Goal: Task Accomplishment & Management: Complete application form

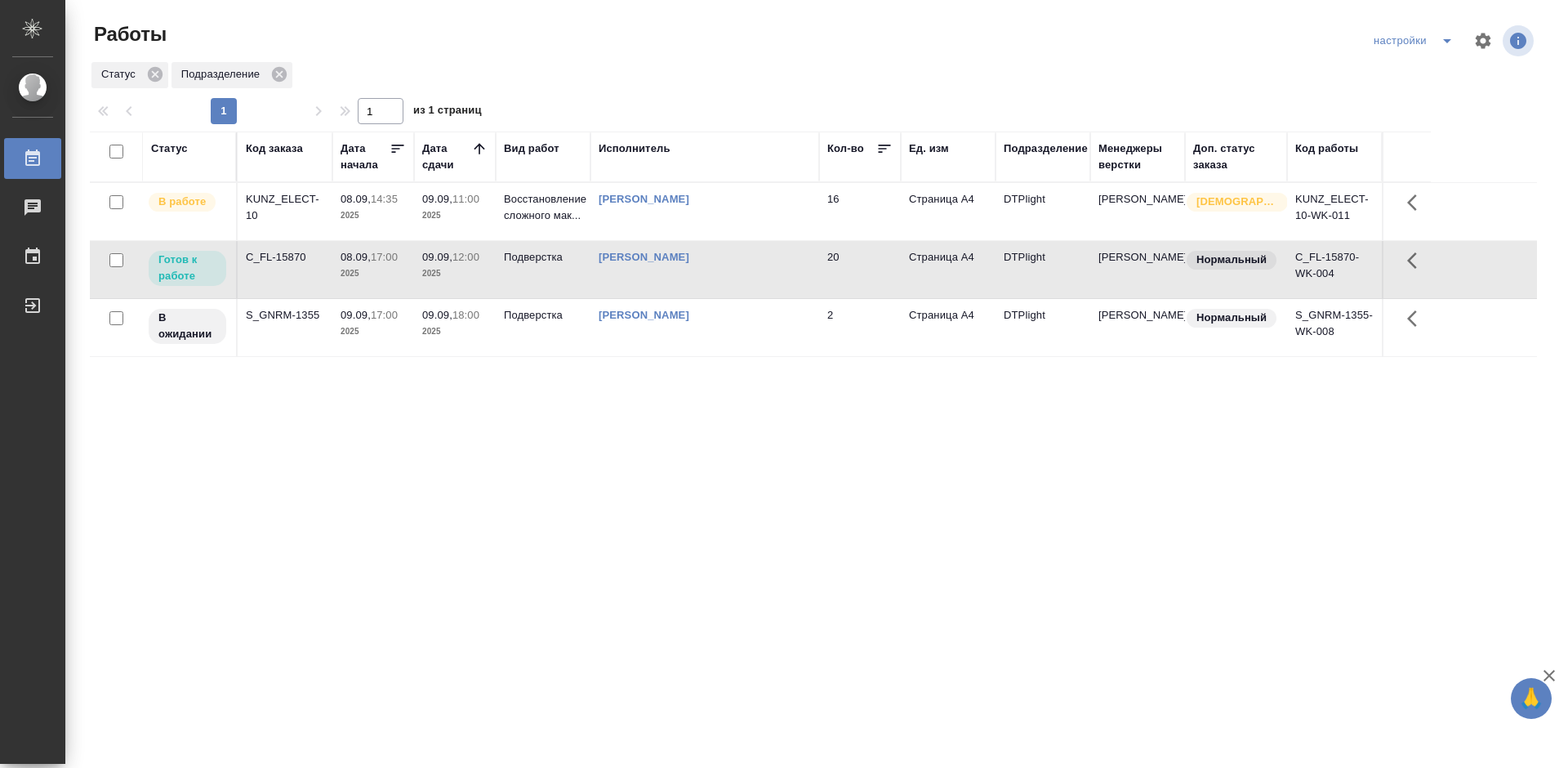
click at [298, 252] on div "C_FL-15870" at bounding box center [285, 258] width 78 height 17
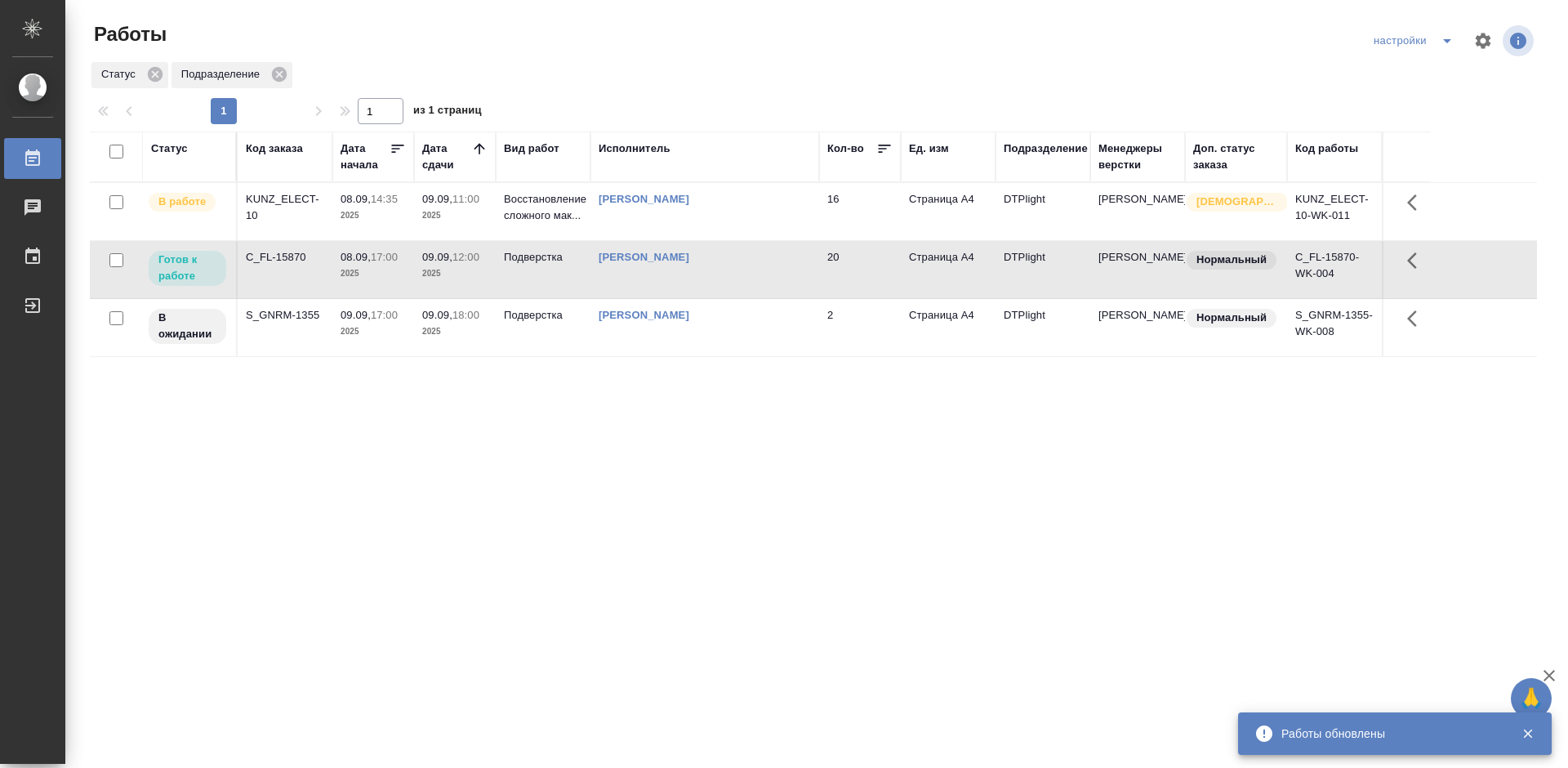
click at [479, 454] on div "Статус Код заказа Дата начала Дата сдачи Вид работ Исполнитель Кол-во Ед. изм П…" at bounding box center [813, 425] width 1447 height 588
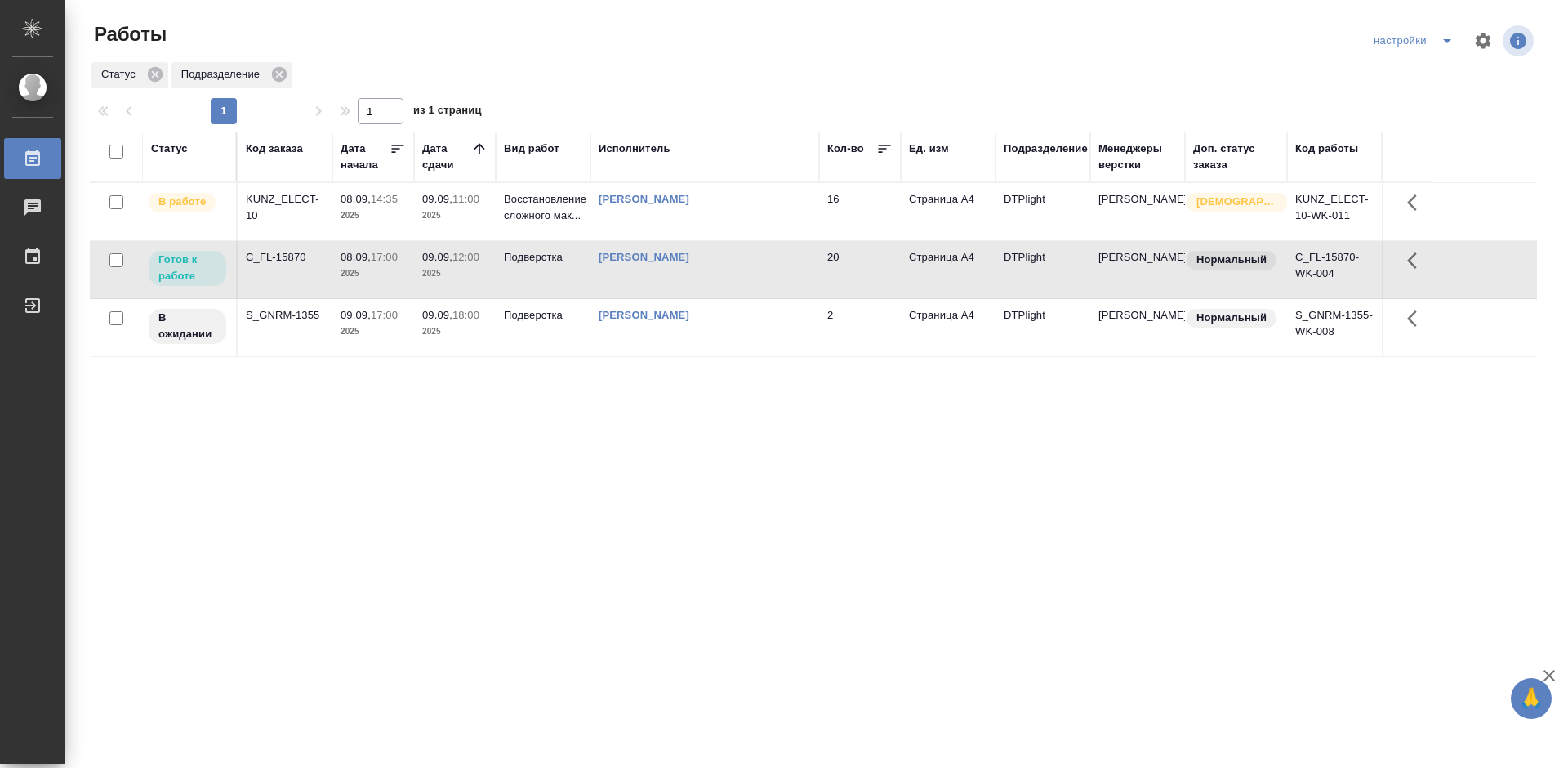
click at [274, 254] on div "C_FL-15870" at bounding box center [285, 258] width 78 height 17
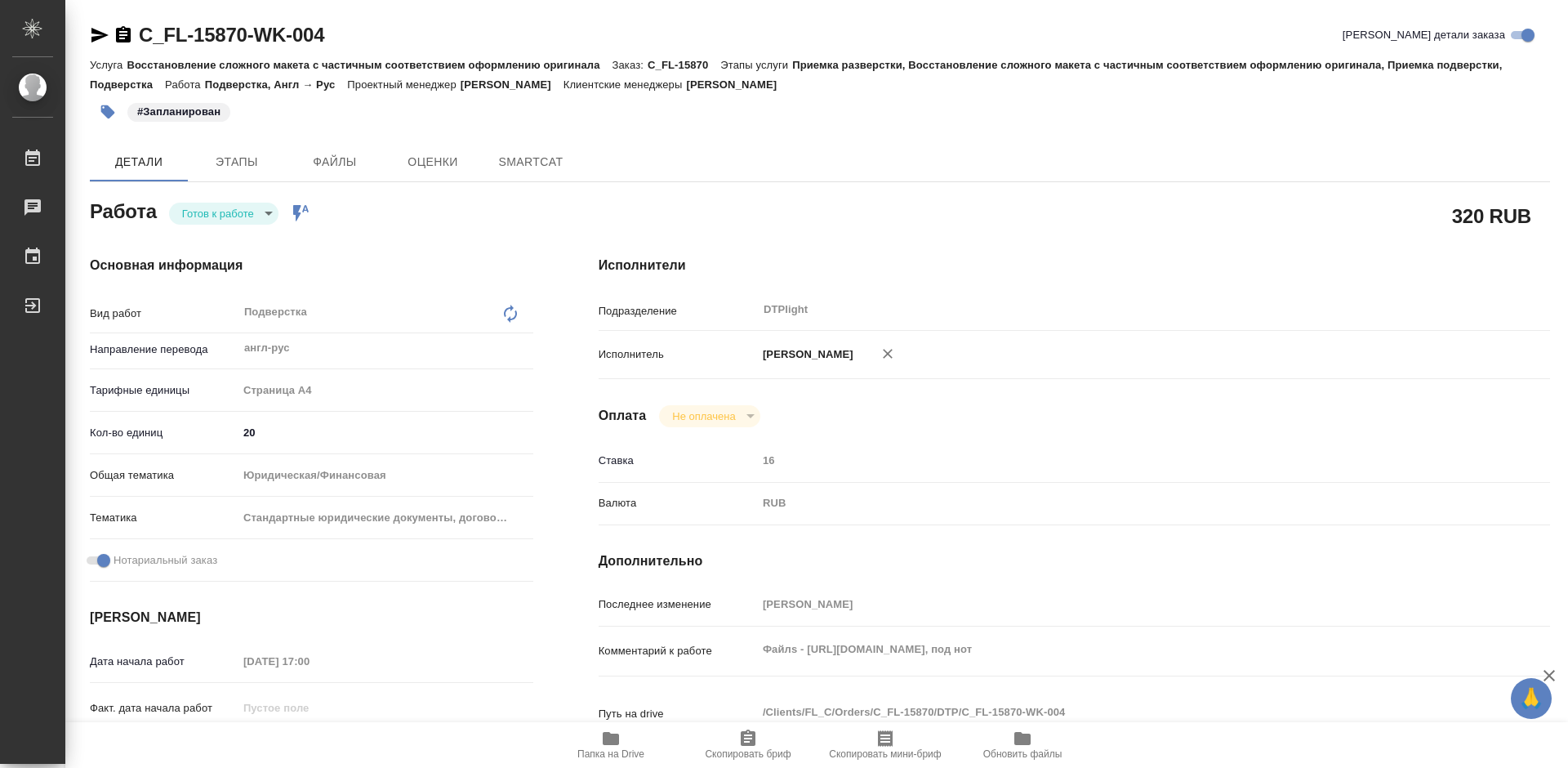
type textarea "x"
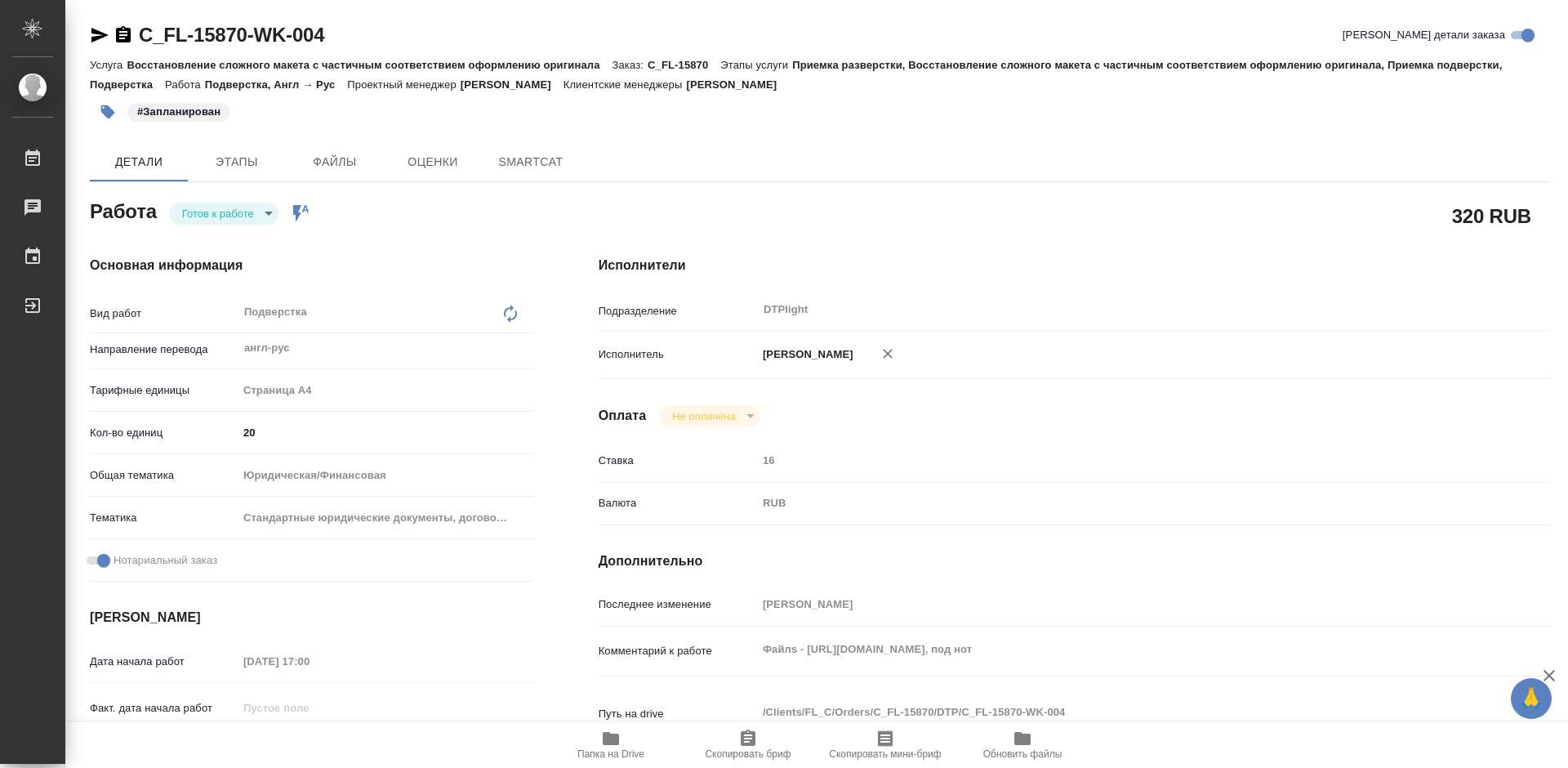
type textarea "x"
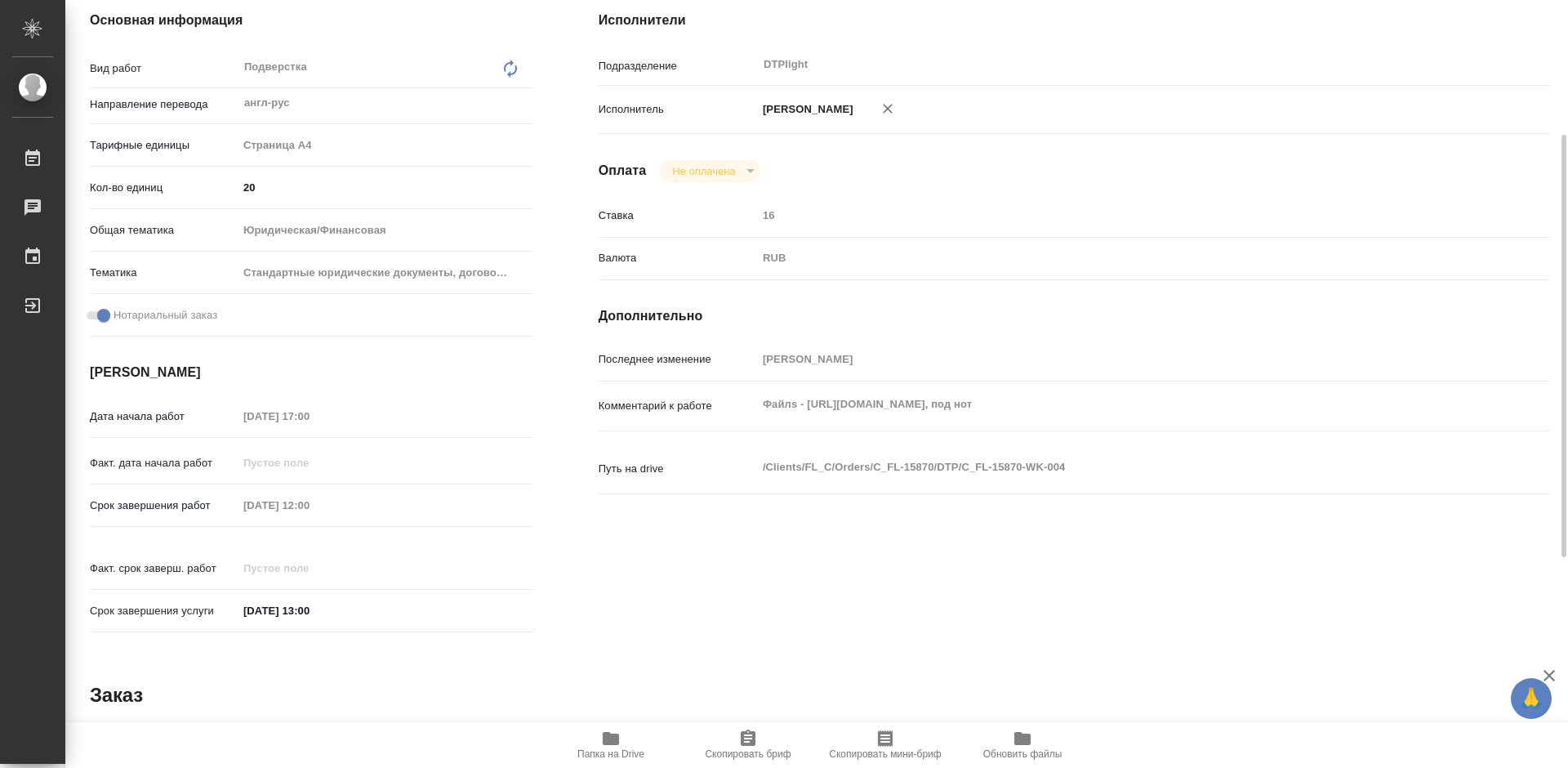
type textarea "x"
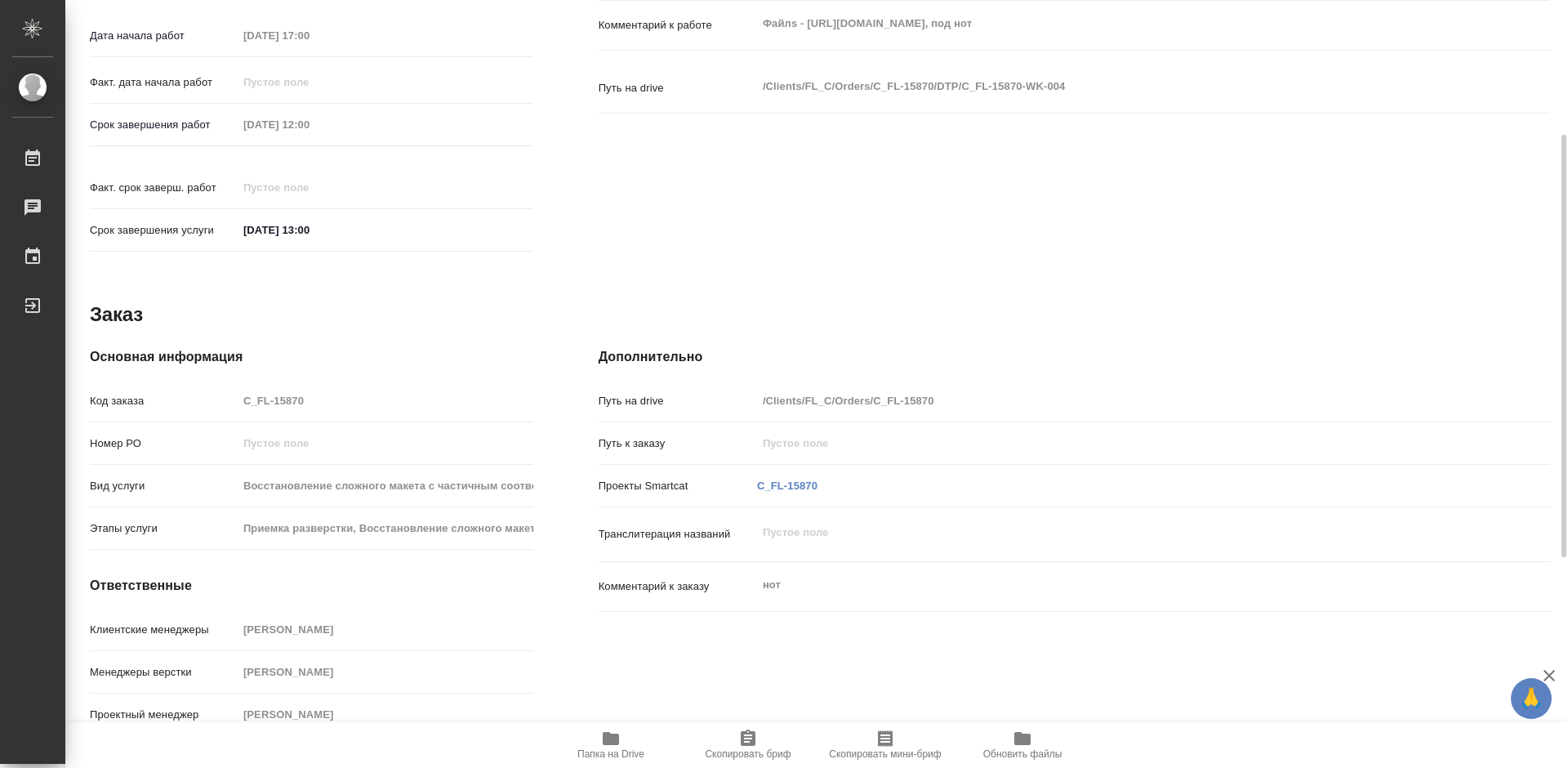
type textarea "x"
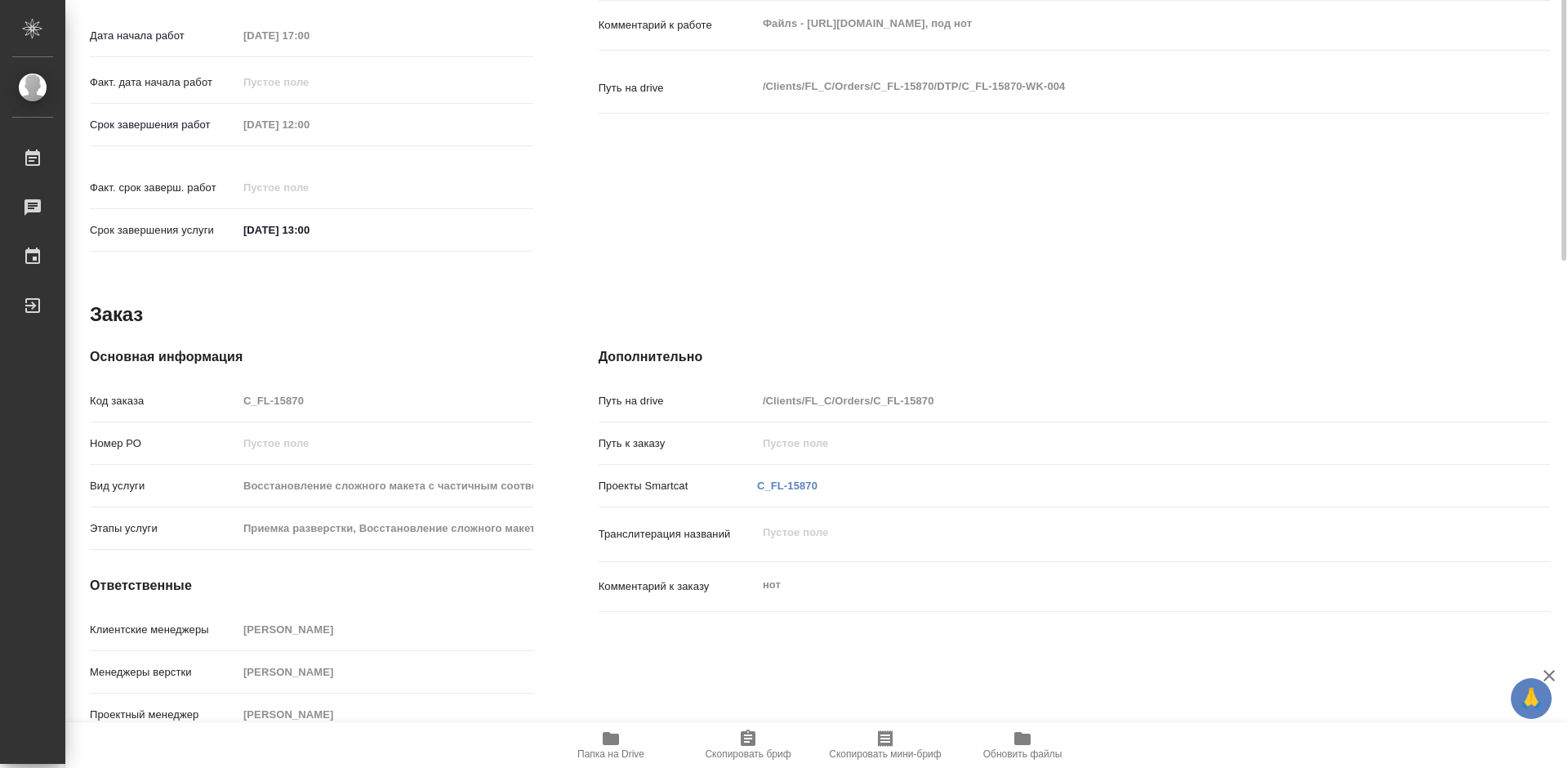
scroll to position [218, 0]
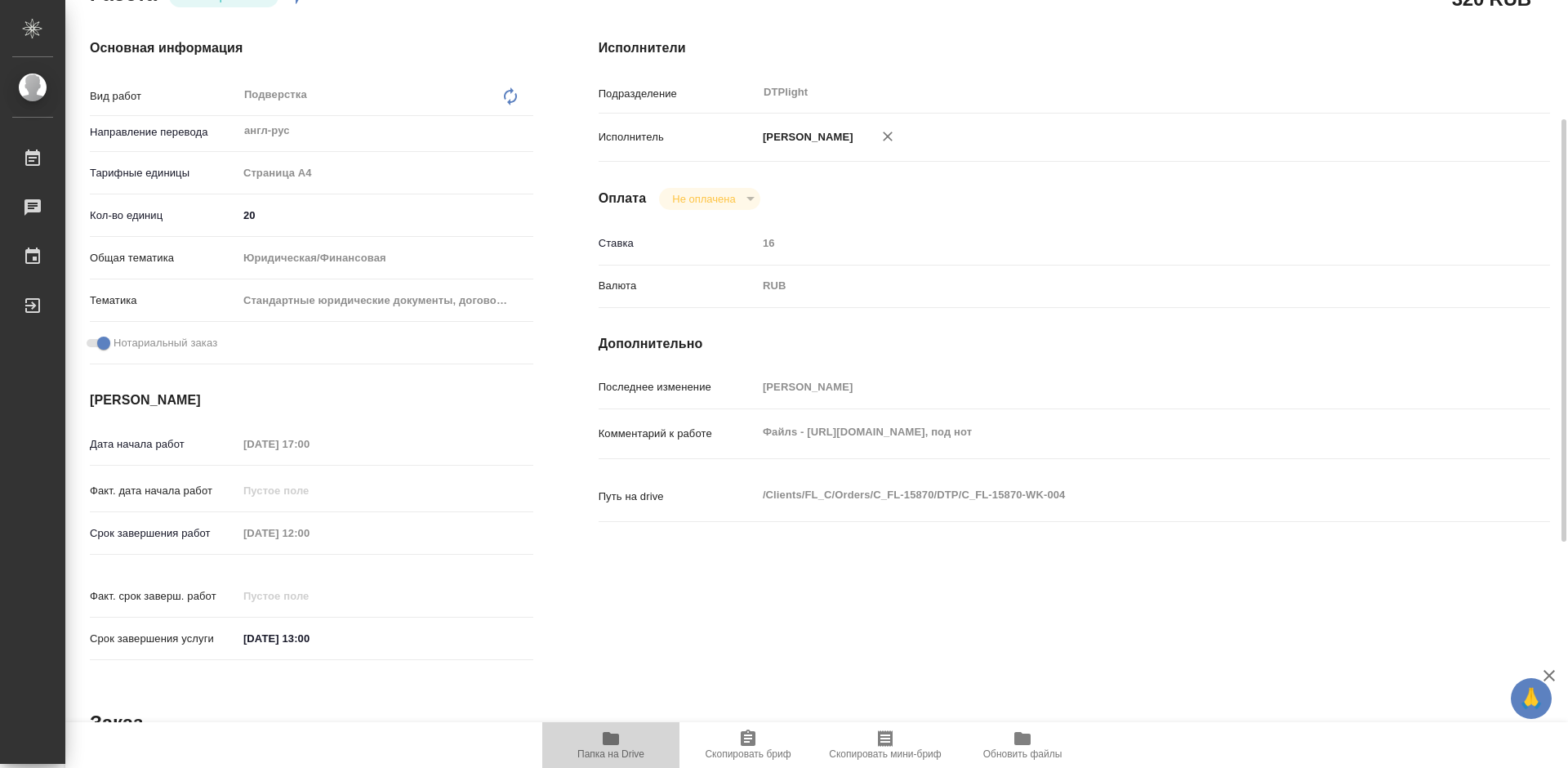
click at [618, 738] on icon "button" at bounding box center [611, 739] width 17 height 13
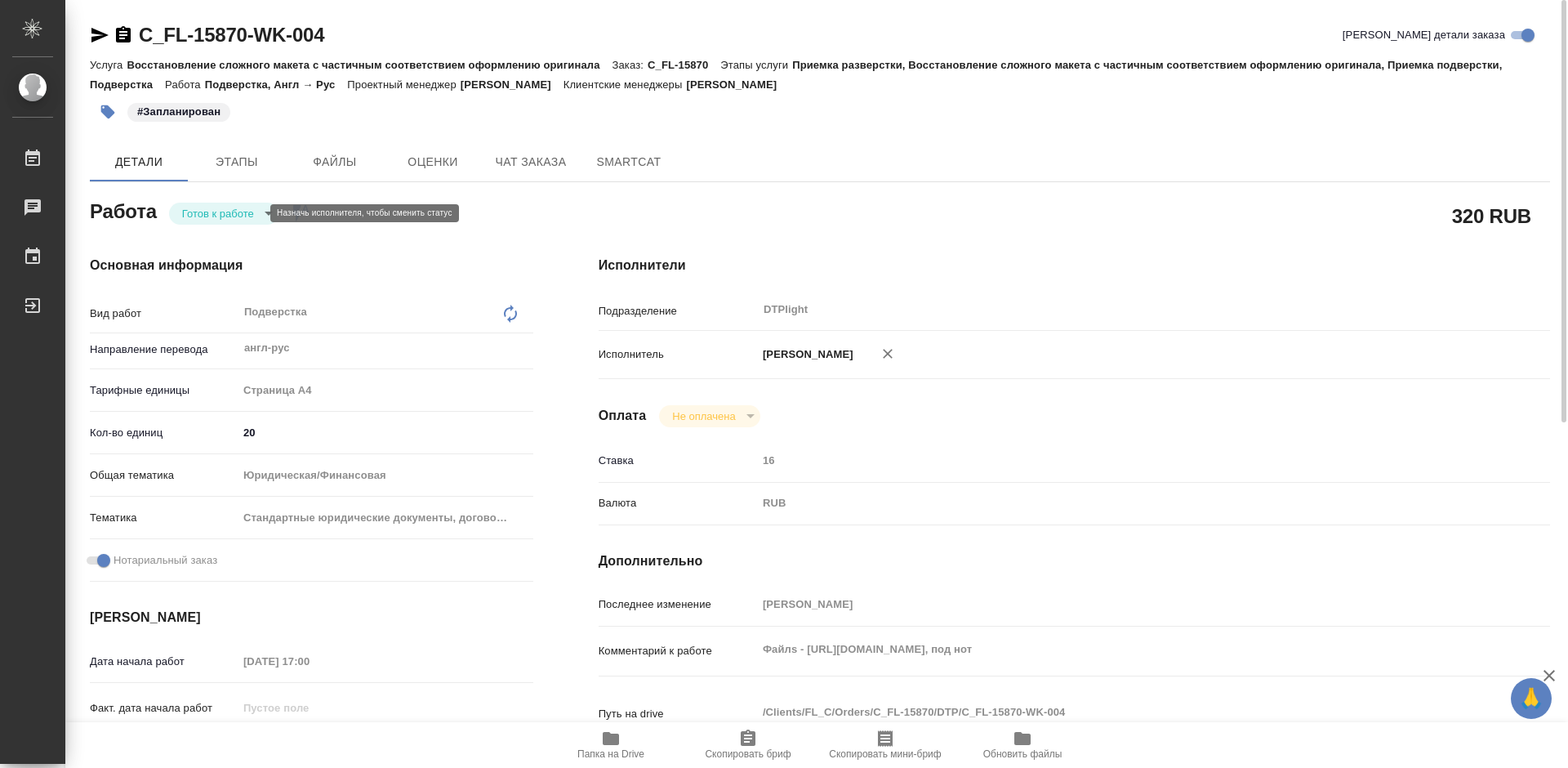
click at [244, 213] on body "🙏 .cls-1 fill:#fff; AWATERA Tretyakova Mariya Работы 0 Чаты График Выйти C_FL-1…" at bounding box center [784, 384] width 1568 height 768
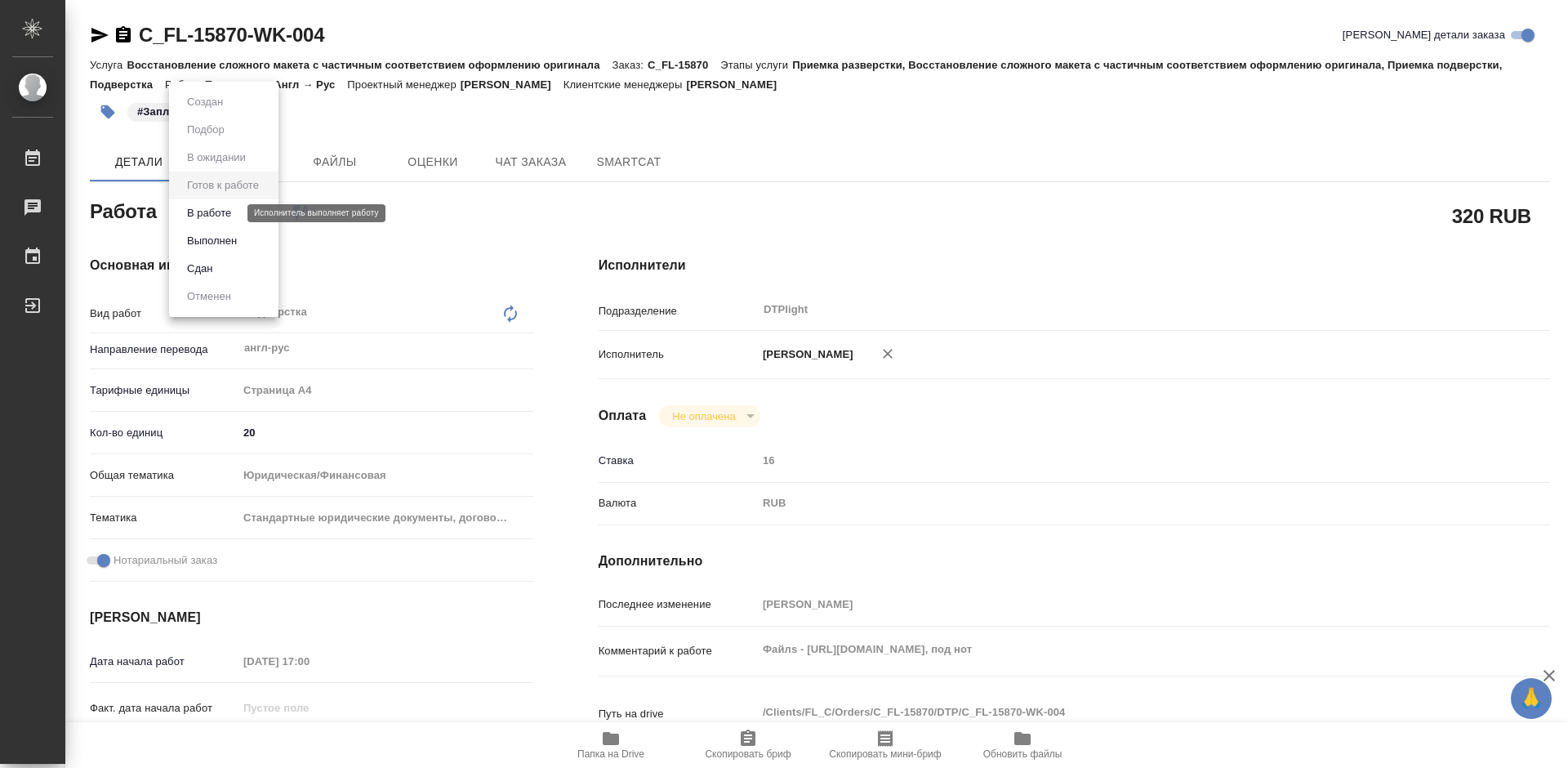
click at [229, 211] on button "В работе" at bounding box center [209, 213] width 54 height 18
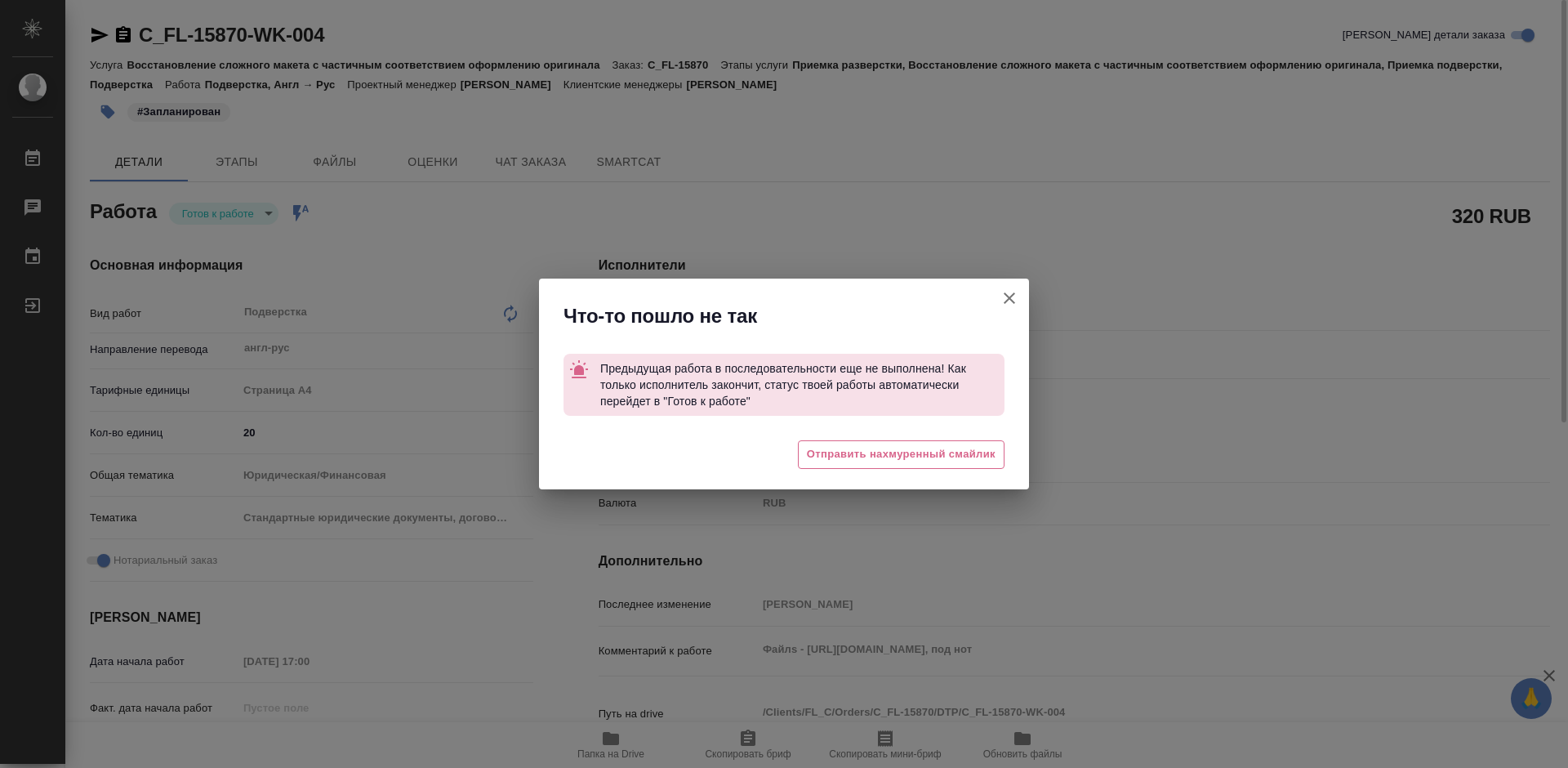
type textarea "x"
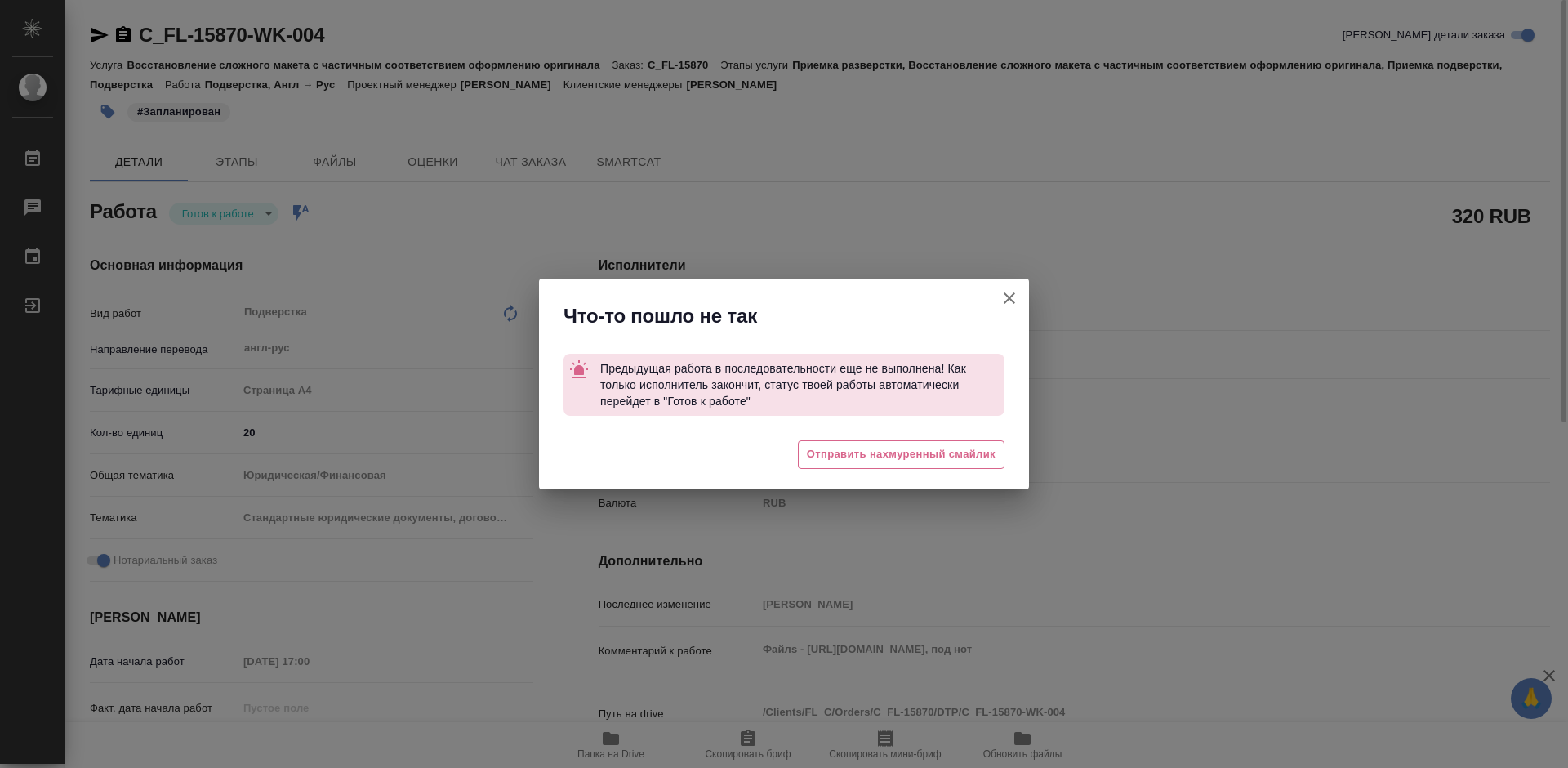
type textarea "x"
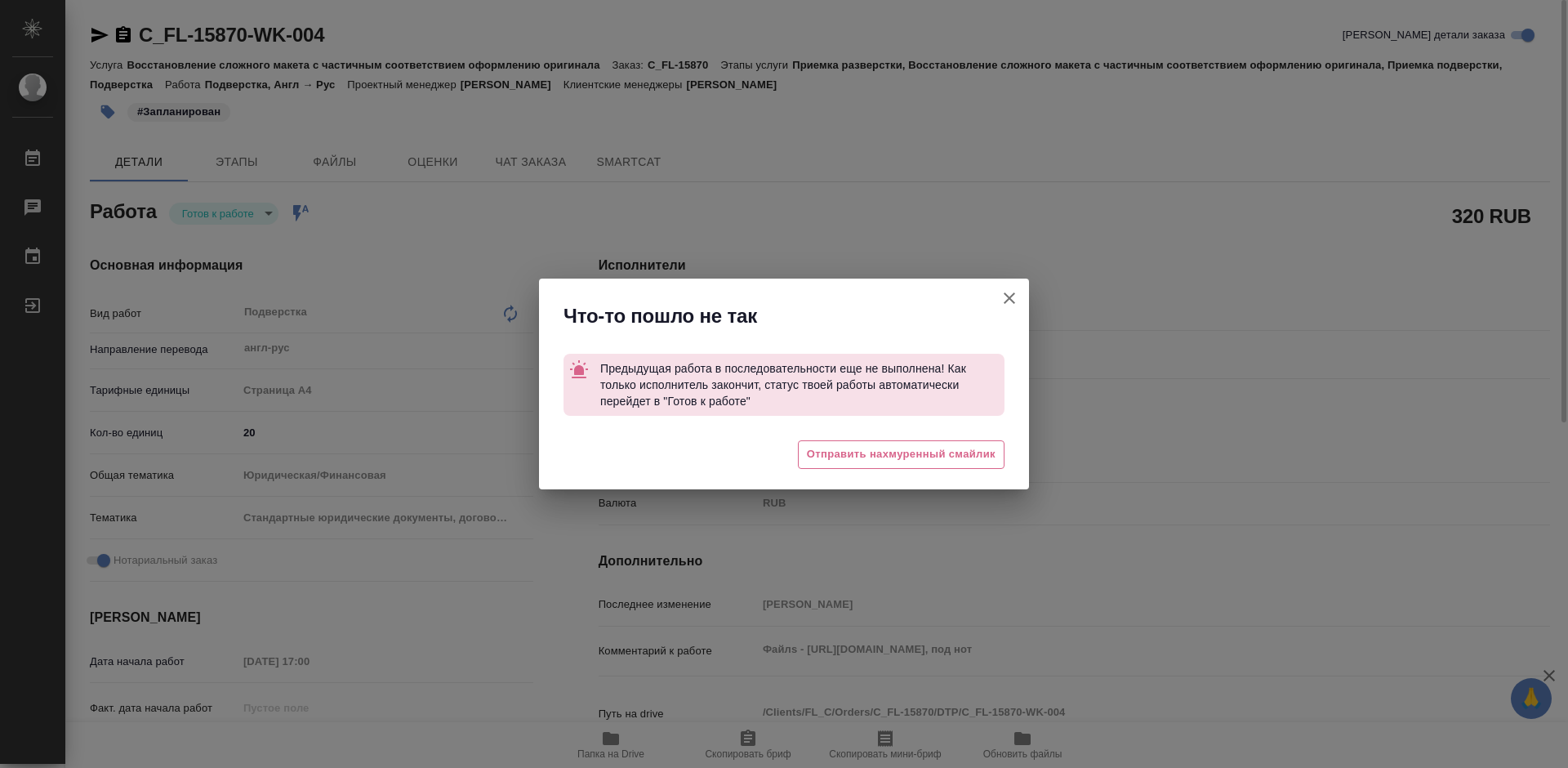
type textarea "x"
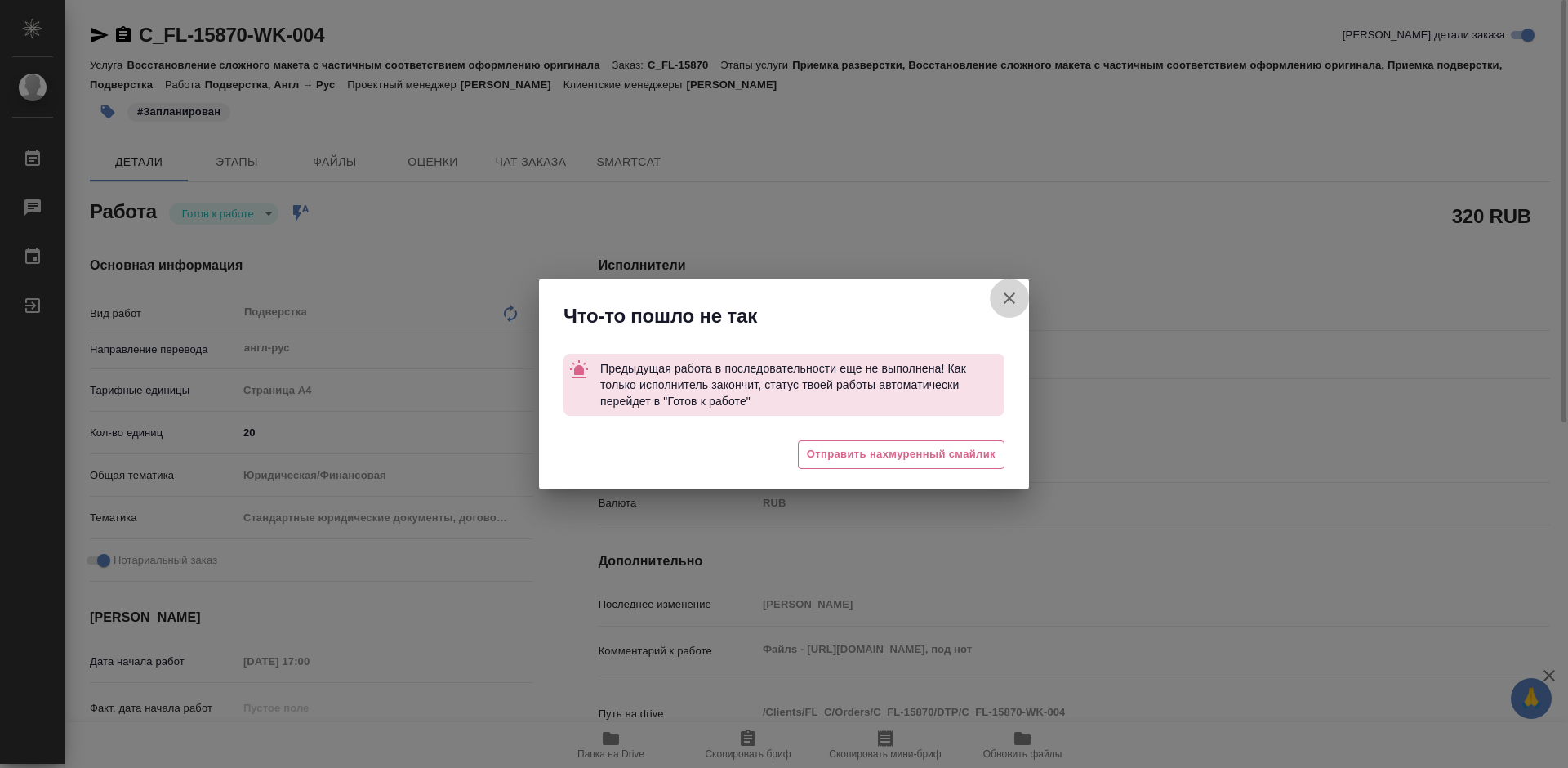
click at [1015, 295] on icon "button" at bounding box center [1010, 299] width 20 height 20
type textarea "x"
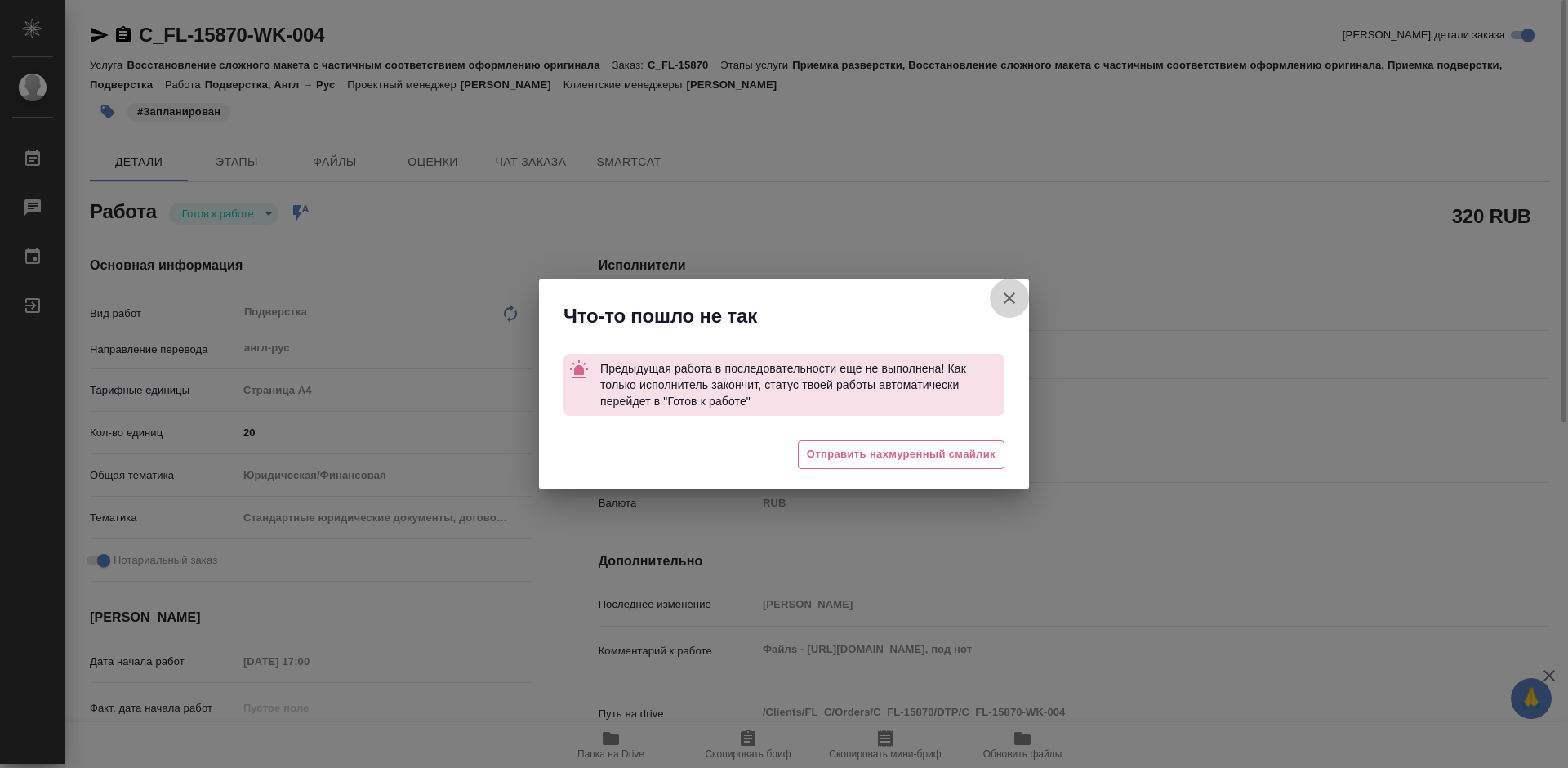
type textarea "x"
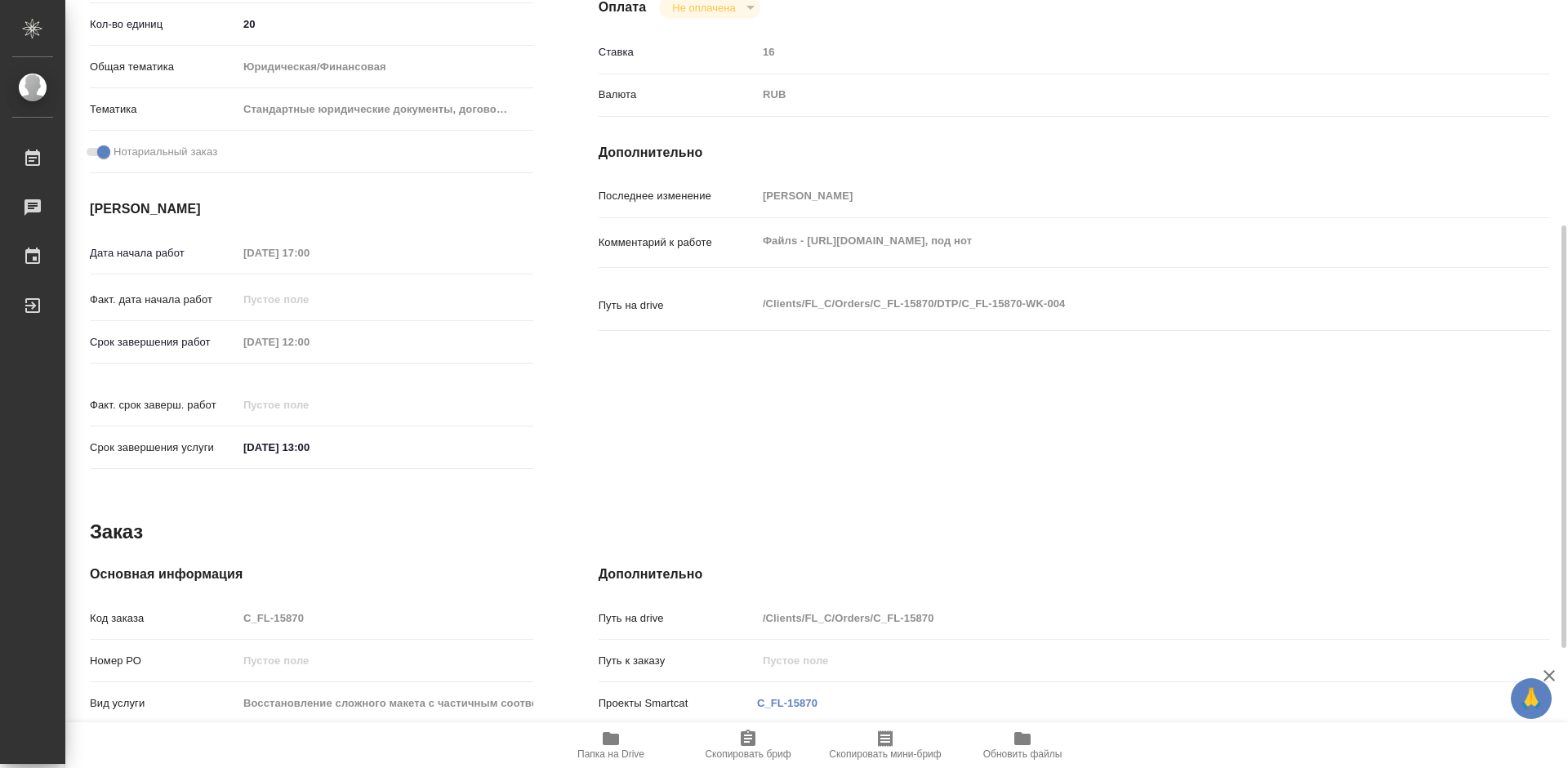
scroll to position [490, 0]
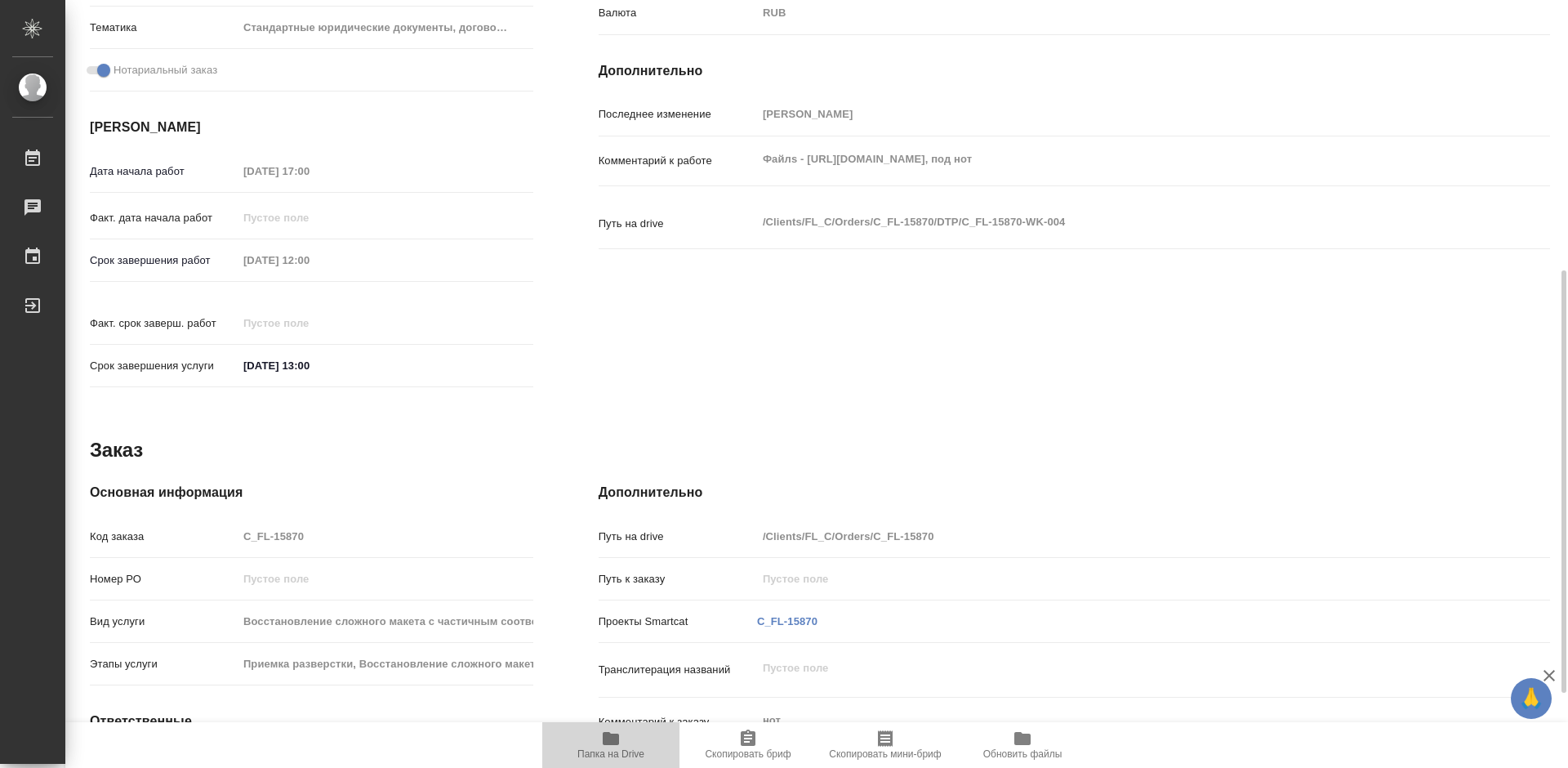
click at [618, 743] on icon "button" at bounding box center [611, 739] width 17 height 13
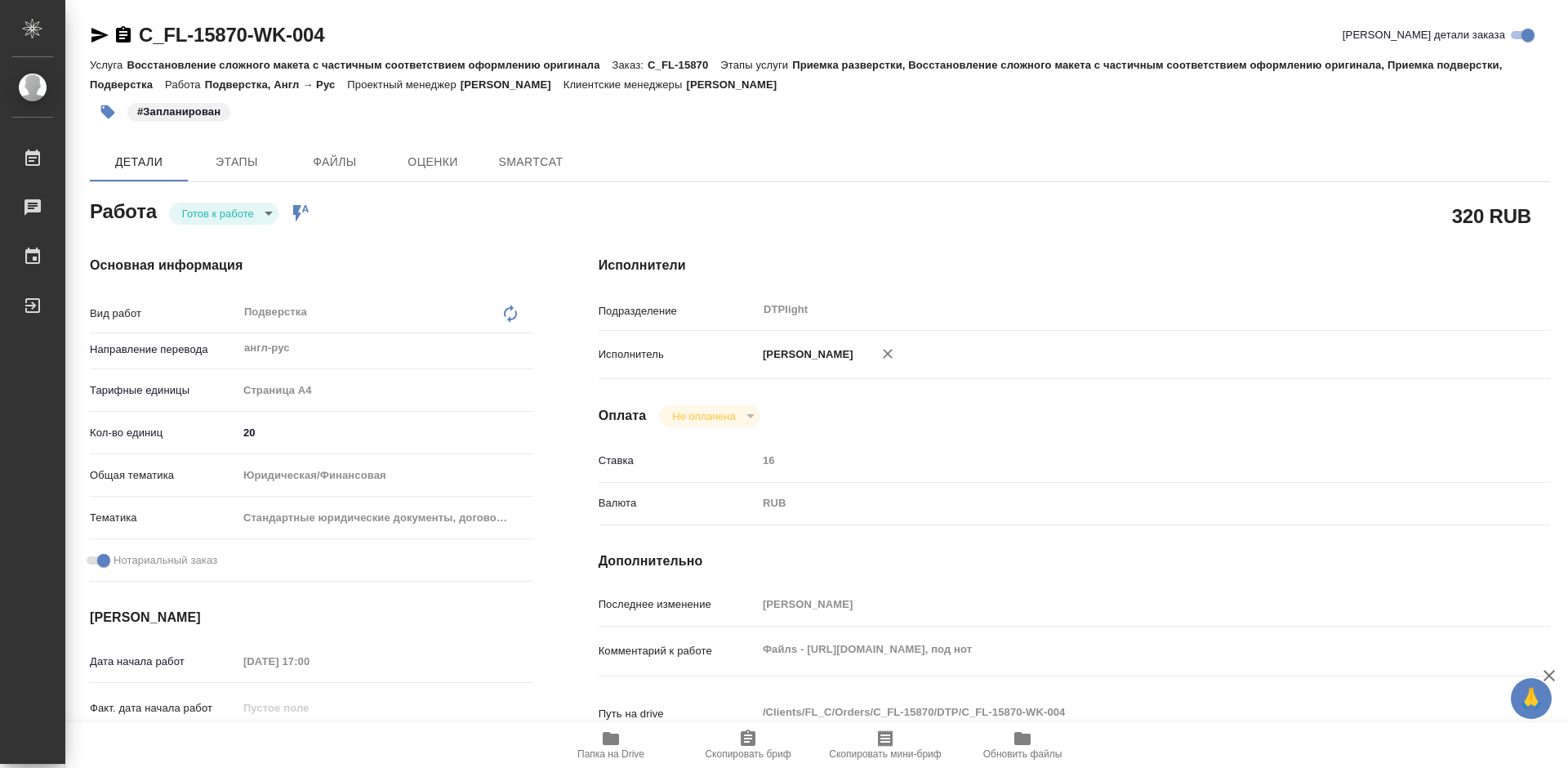
type textarea "x"
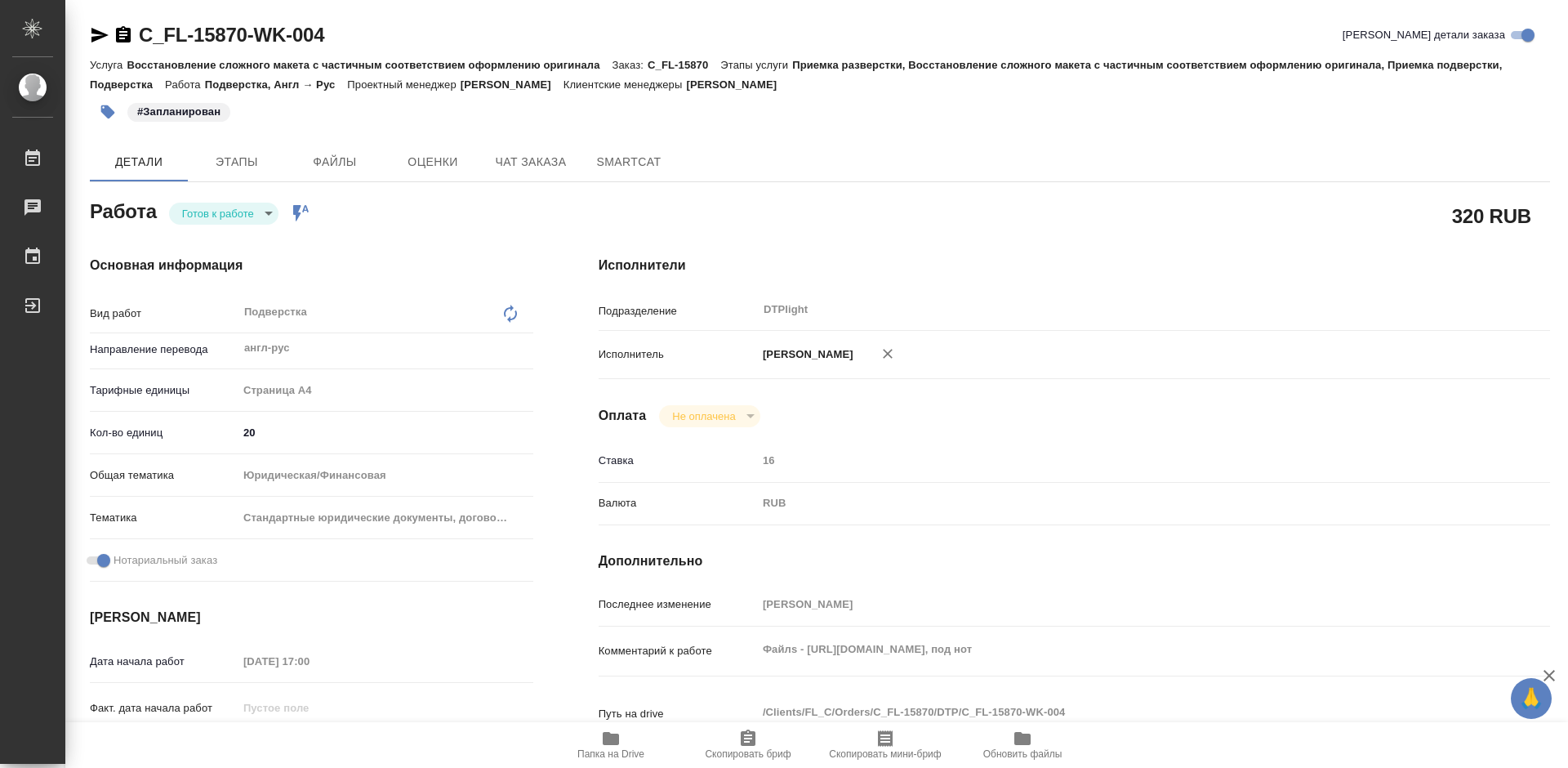
type textarea "x"
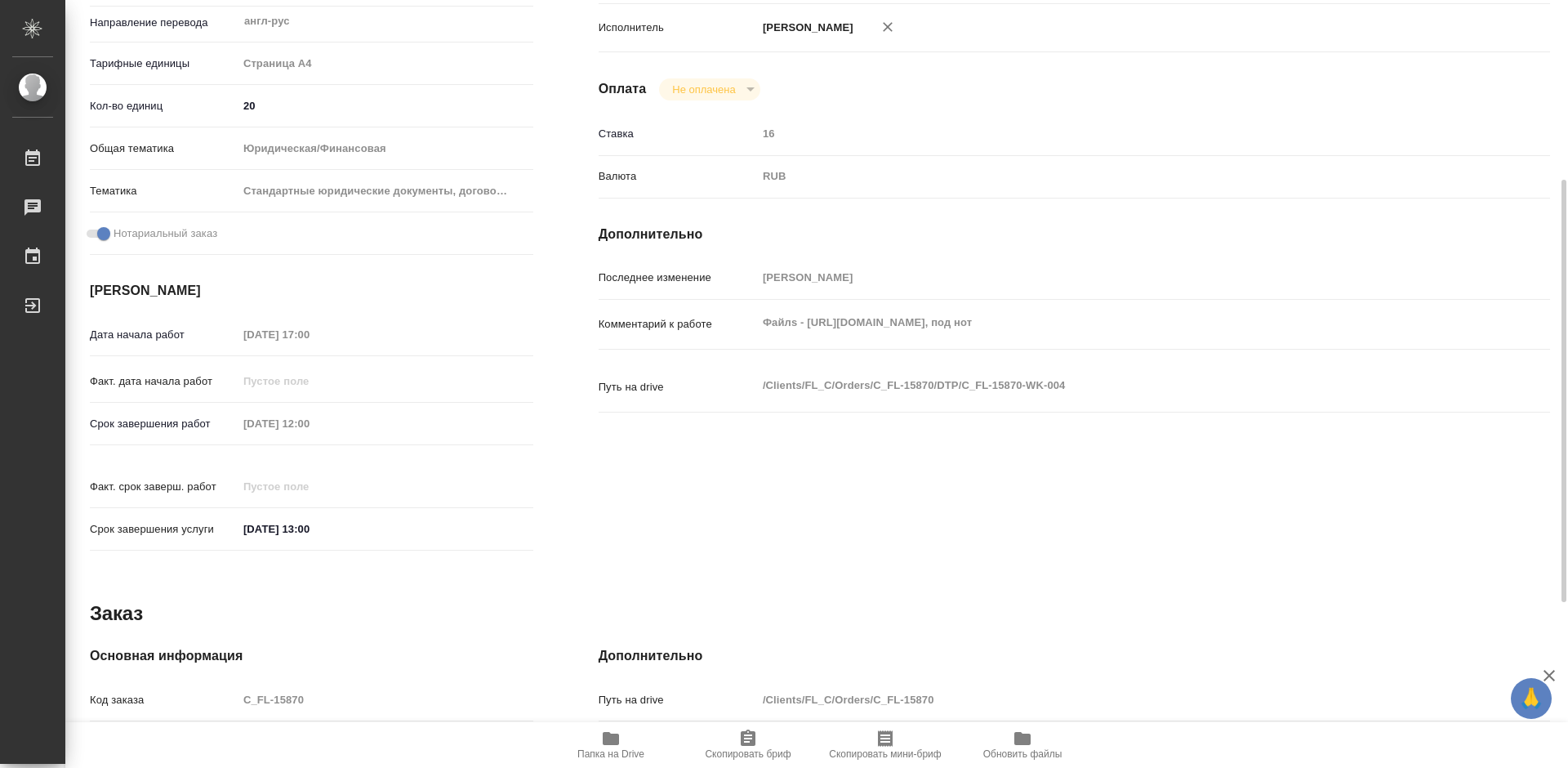
scroll to position [409, 0]
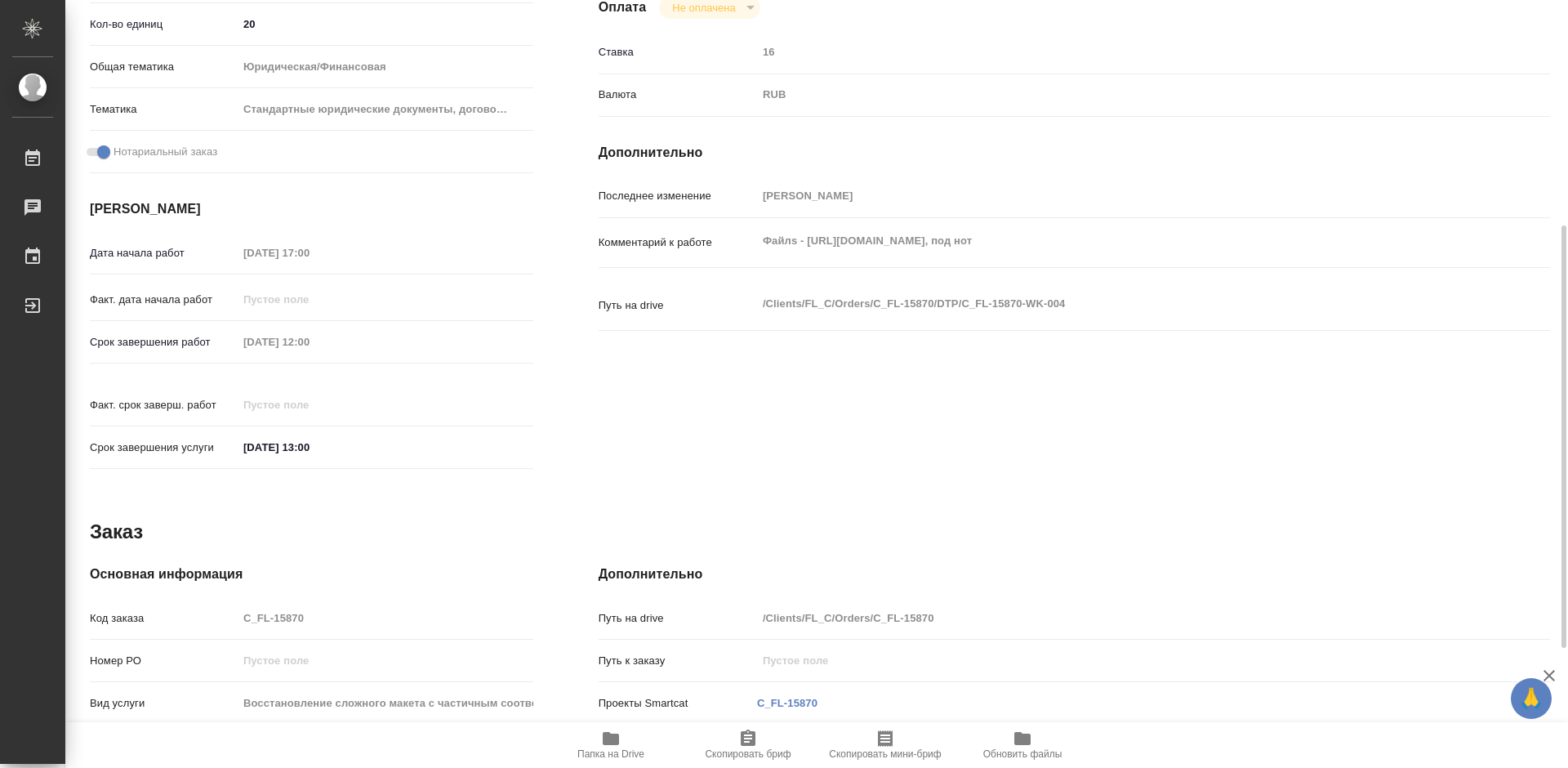
type textarea "x"
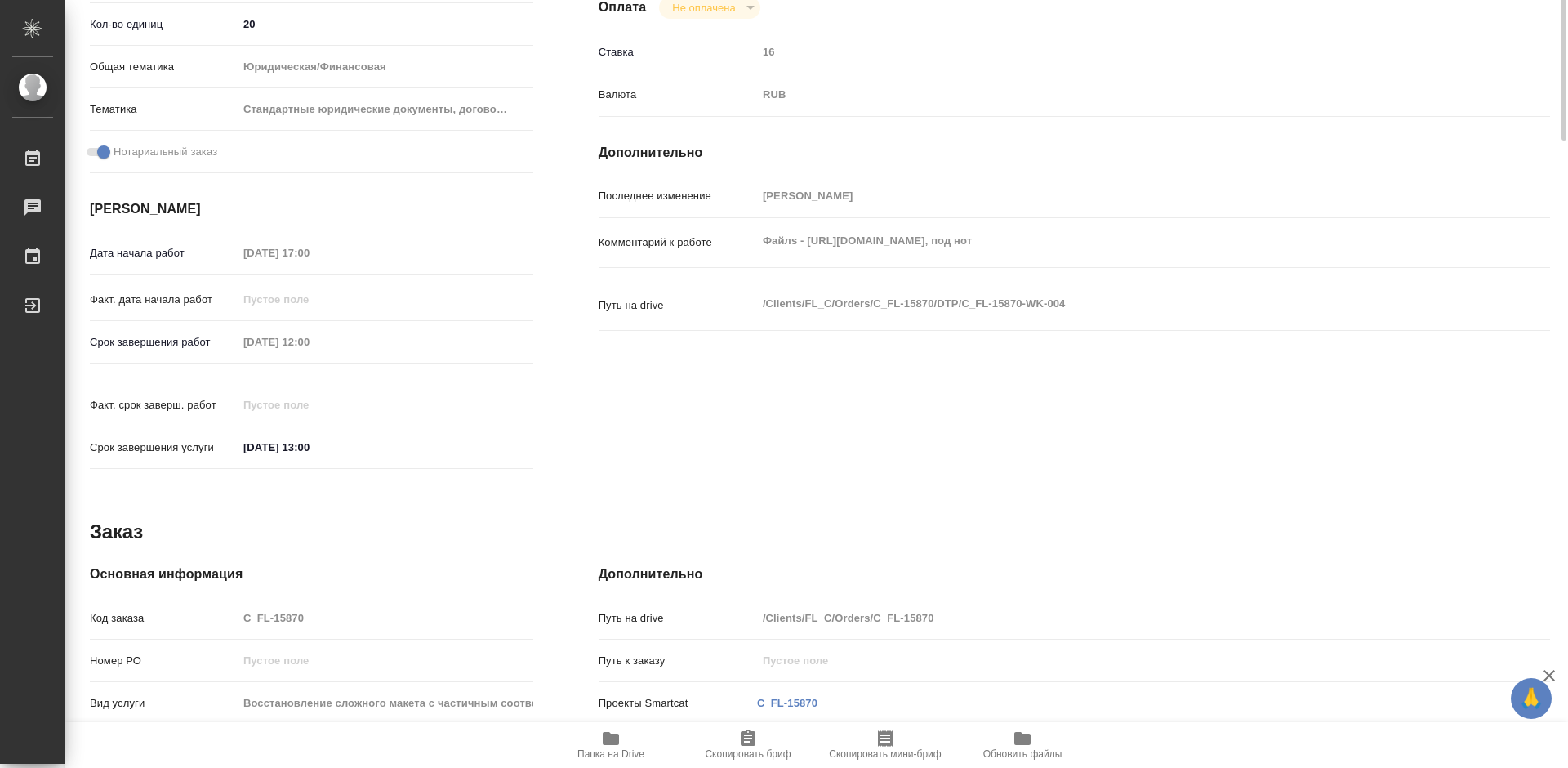
scroll to position [0, 0]
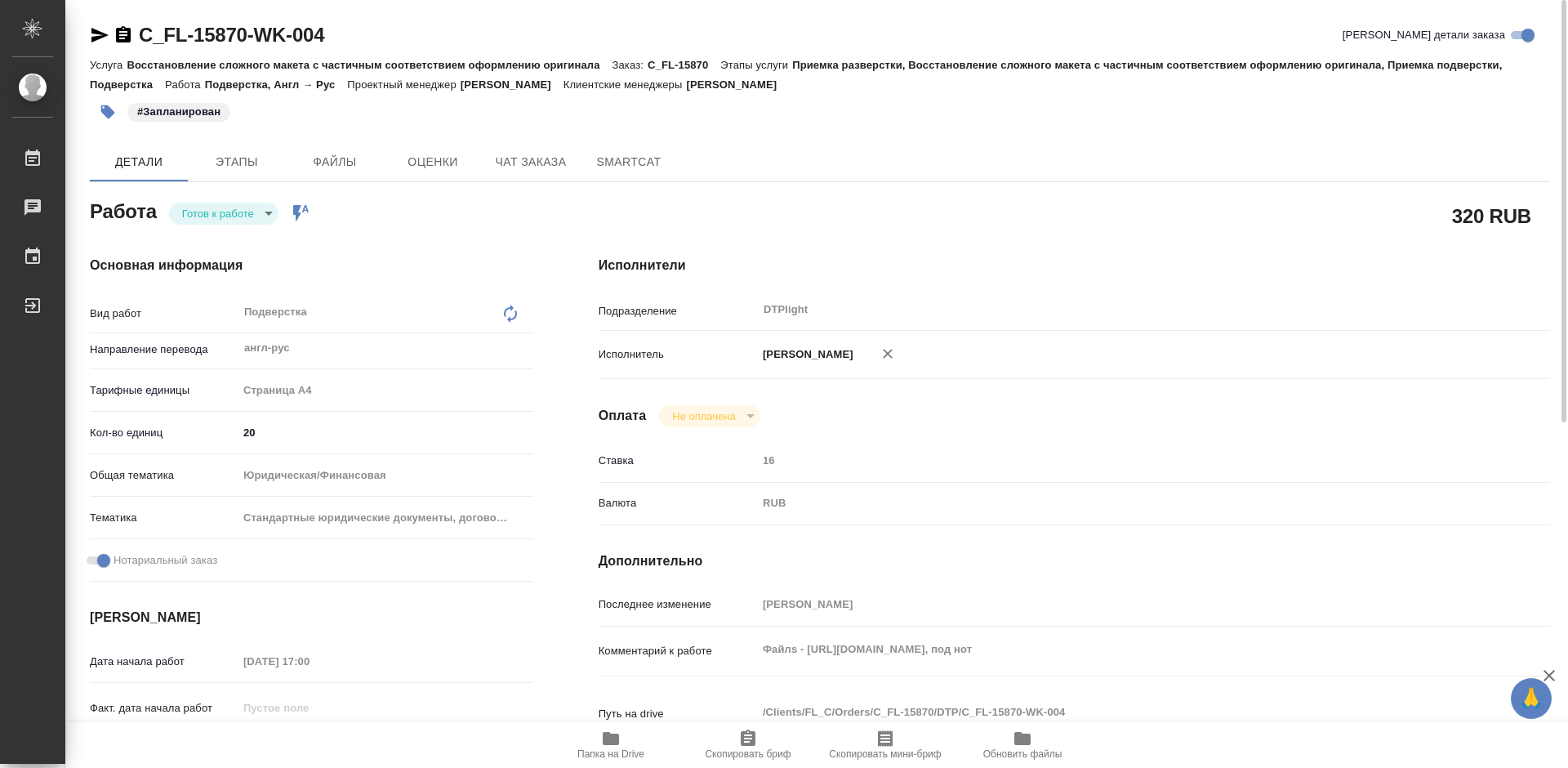
click at [218, 215] on body "🙏 .cls-1 fill:#fff; AWATERA Tretyakova Mariya Работы 0 Чаты График Выйти C_FL-1…" at bounding box center [784, 384] width 1568 height 768
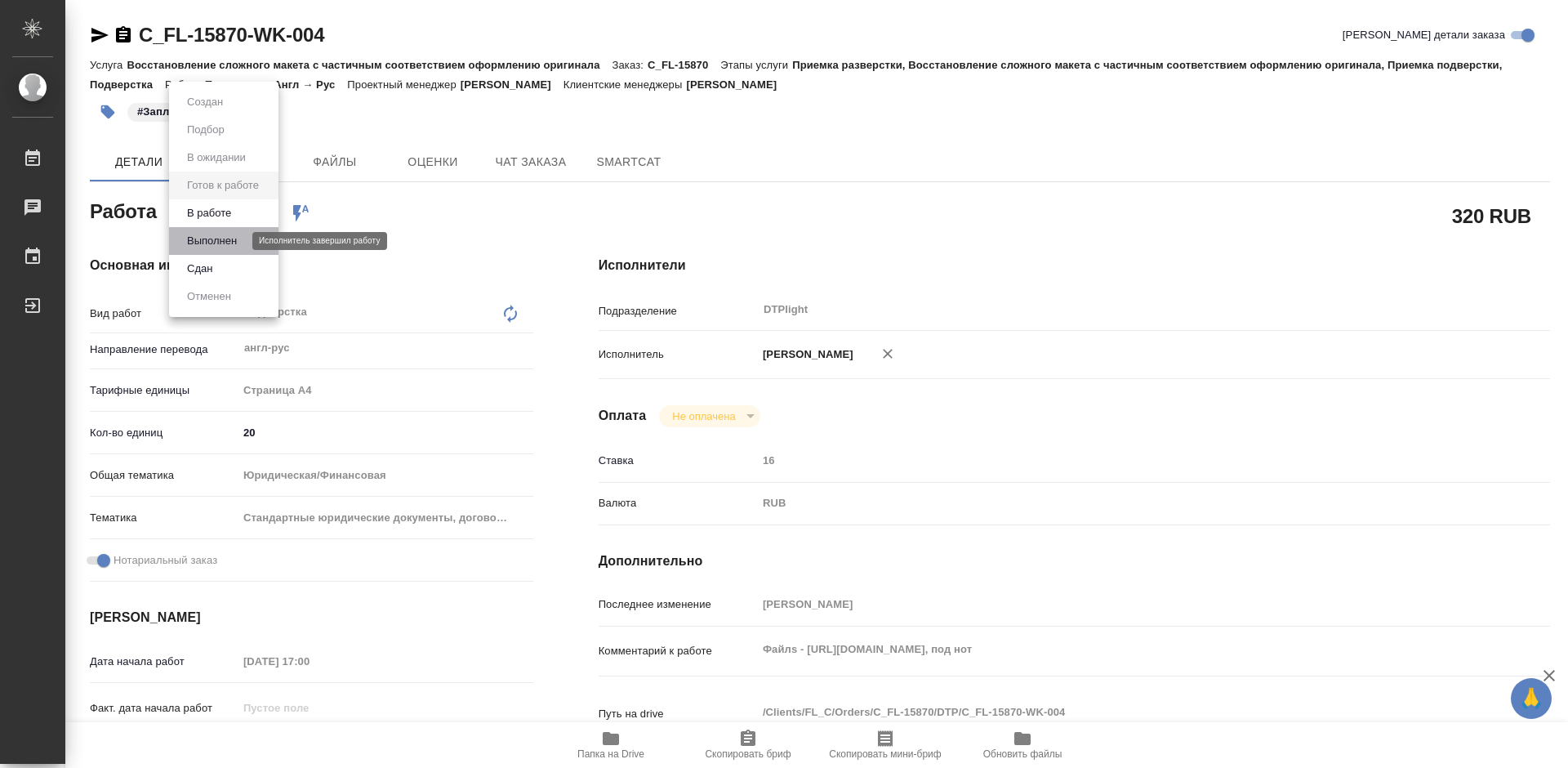
click at [218, 238] on button "Выполнен" at bounding box center [211, 241] width 59 height 18
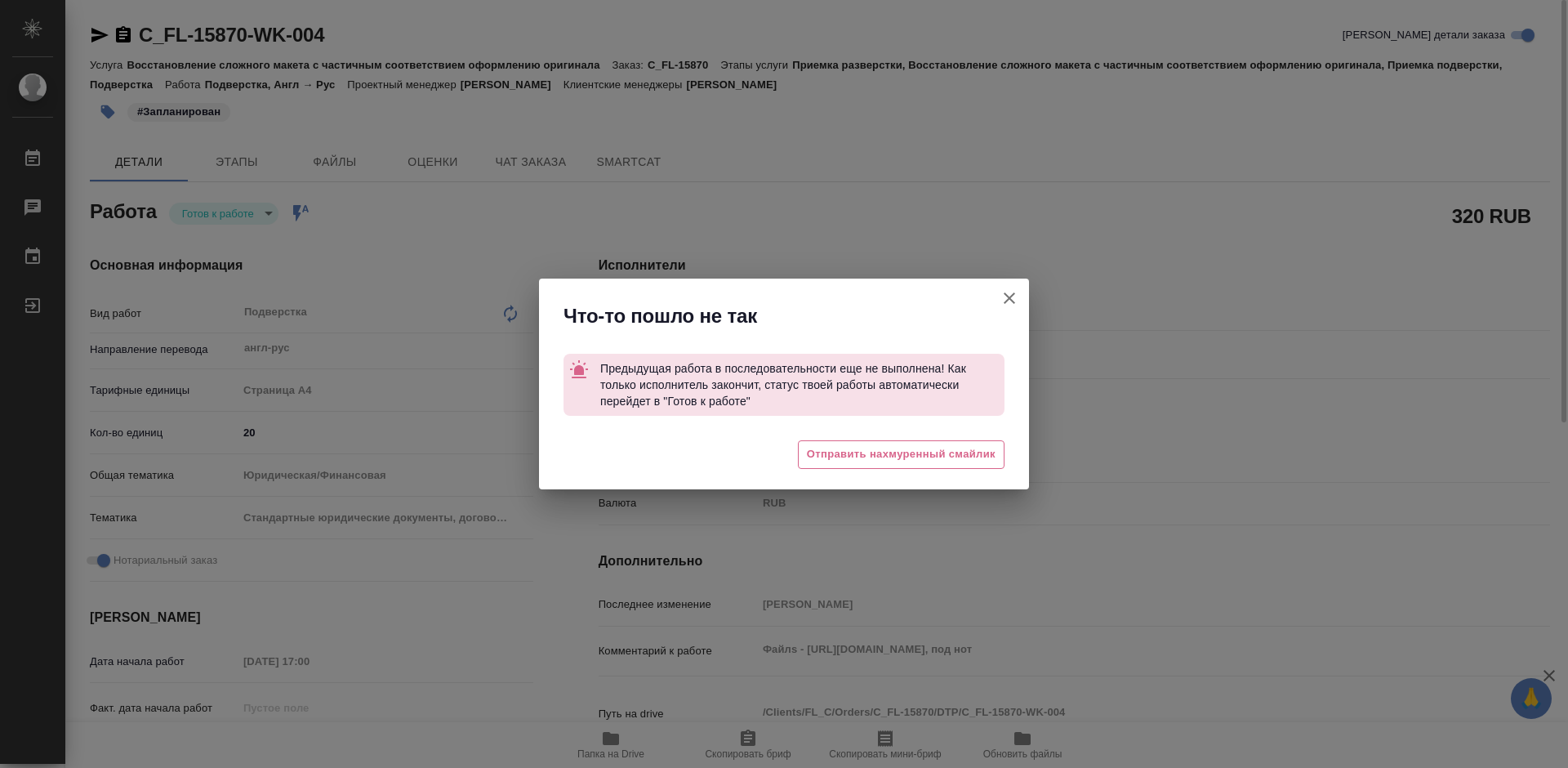
type textarea "x"
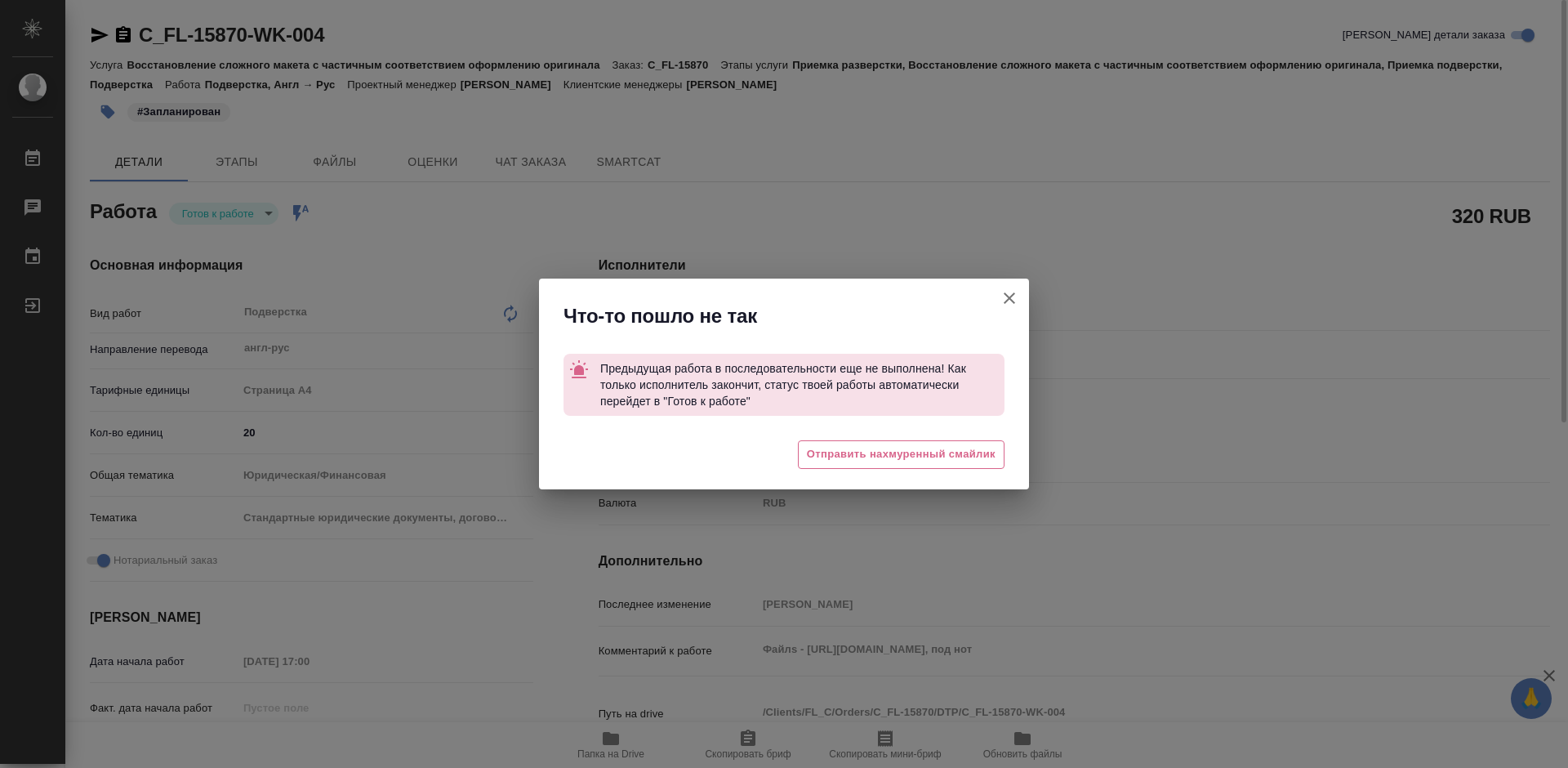
type textarea "x"
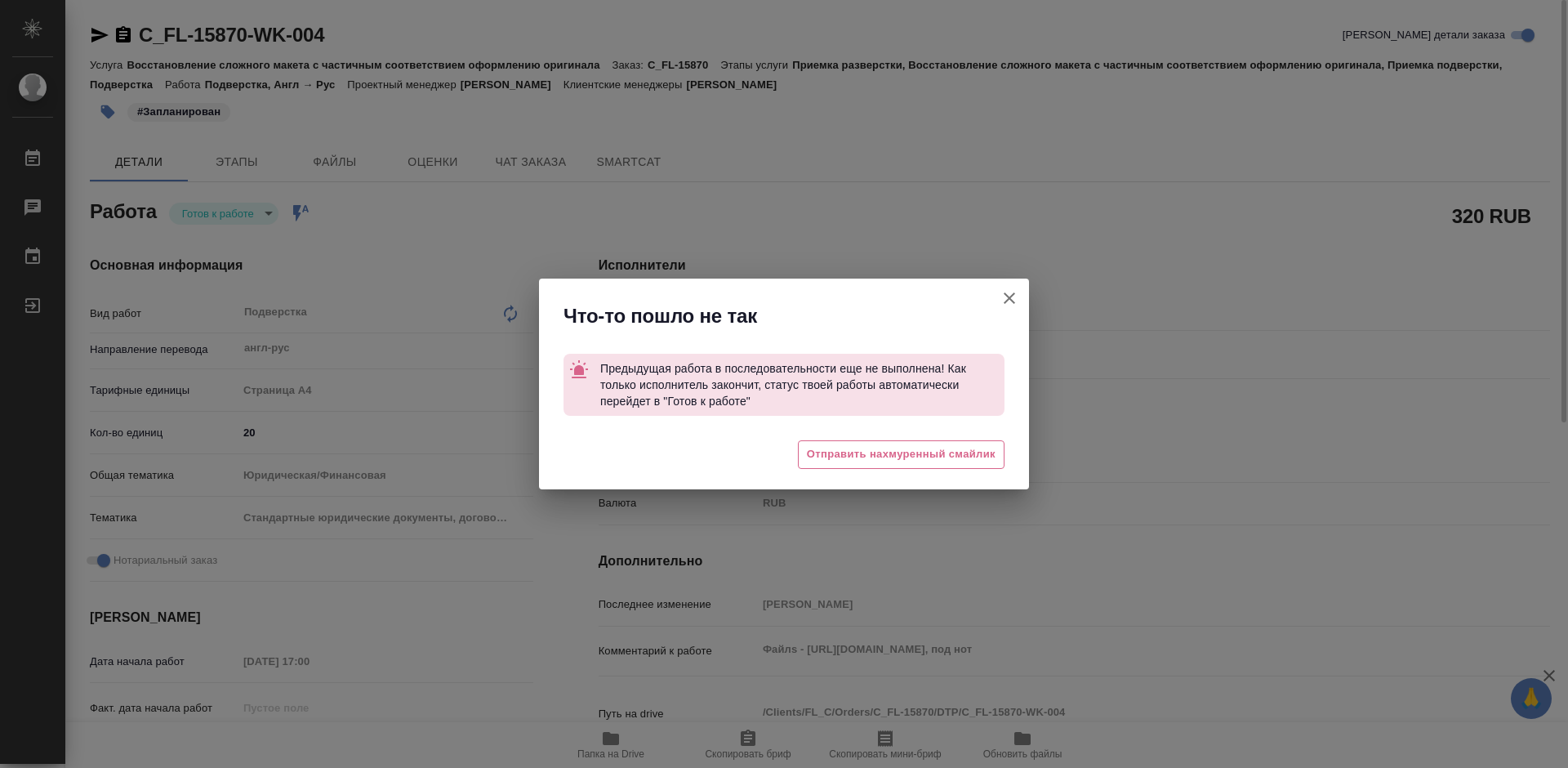
type textarea "x"
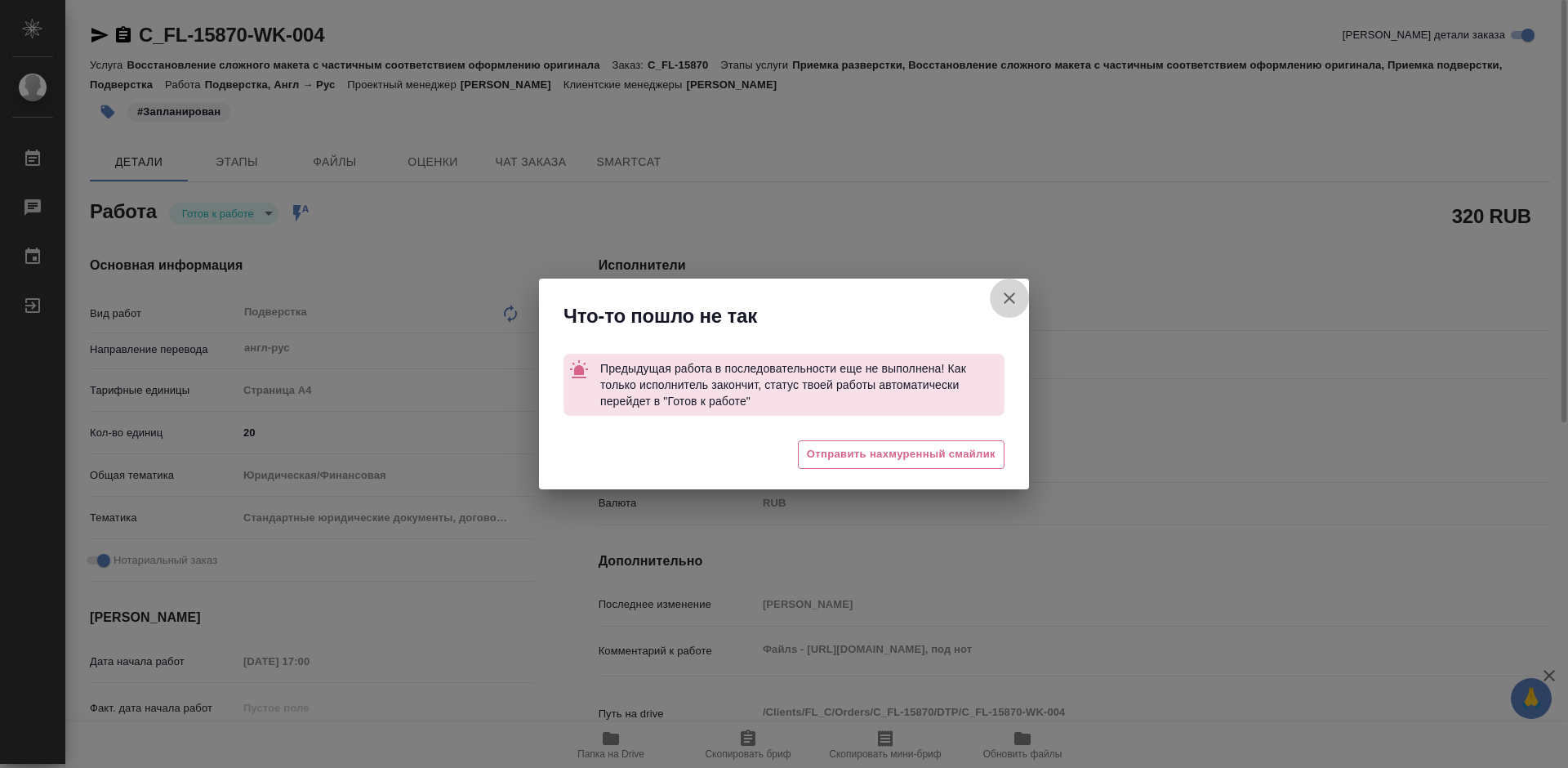
click at [1010, 296] on icon "button" at bounding box center [1010, 299] width 20 height 20
type textarea "x"
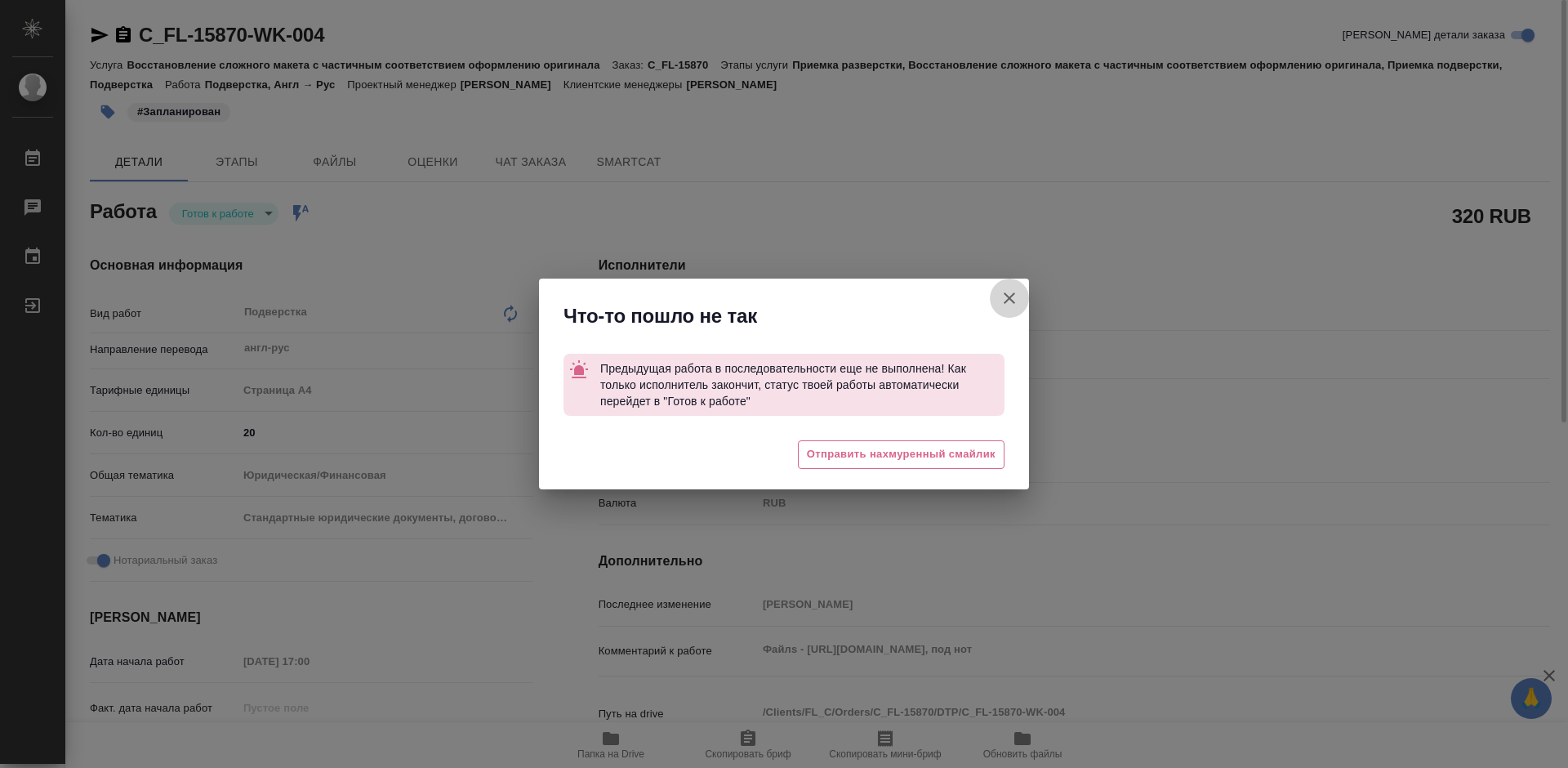
type textarea "x"
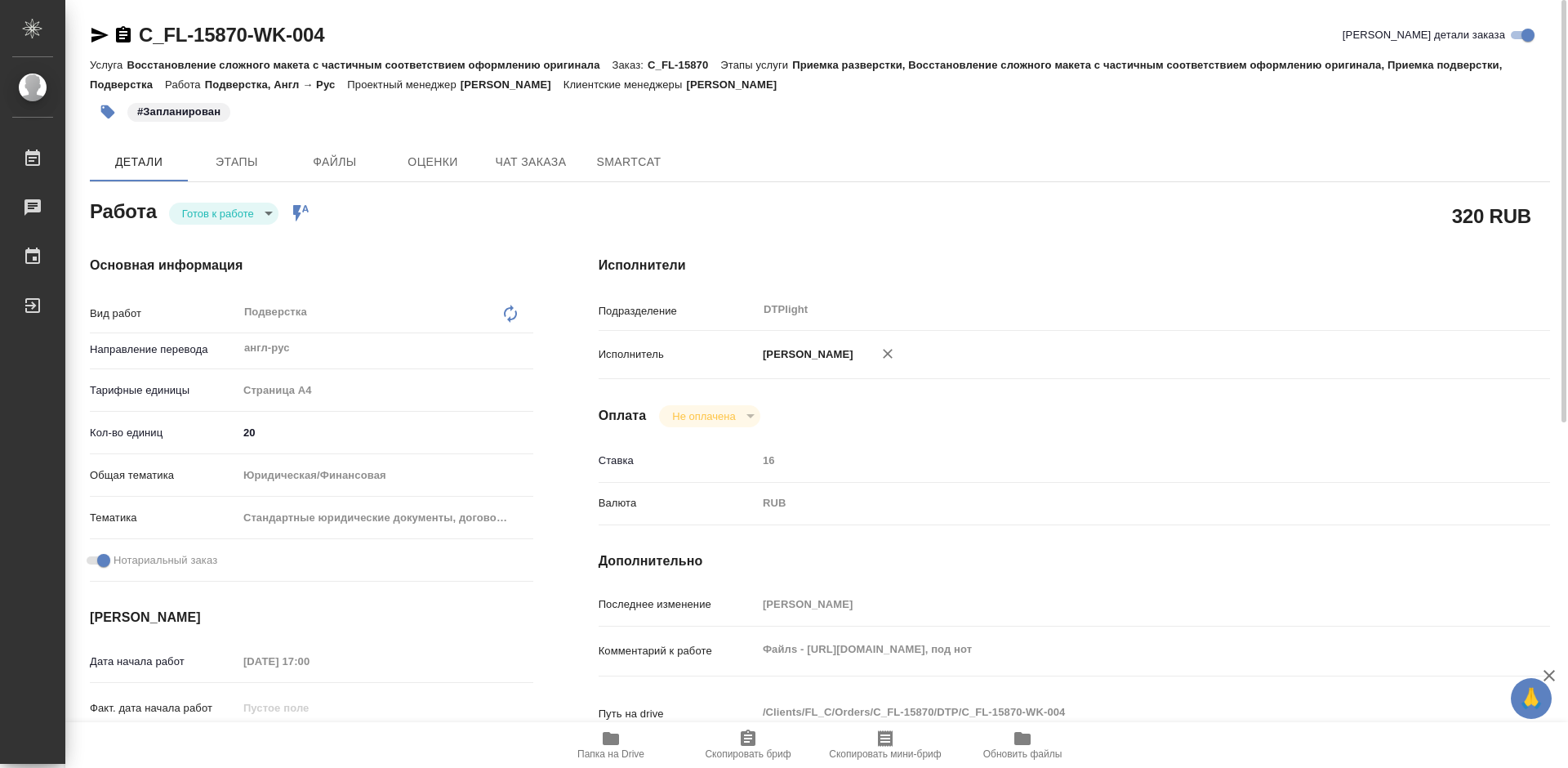
click at [234, 212] on body "🙏 .cls-1 fill:#fff; AWATERA Tretyakova Mariya Работы 0 Чаты График Выйти C_FL-1…" at bounding box center [784, 384] width 1568 height 768
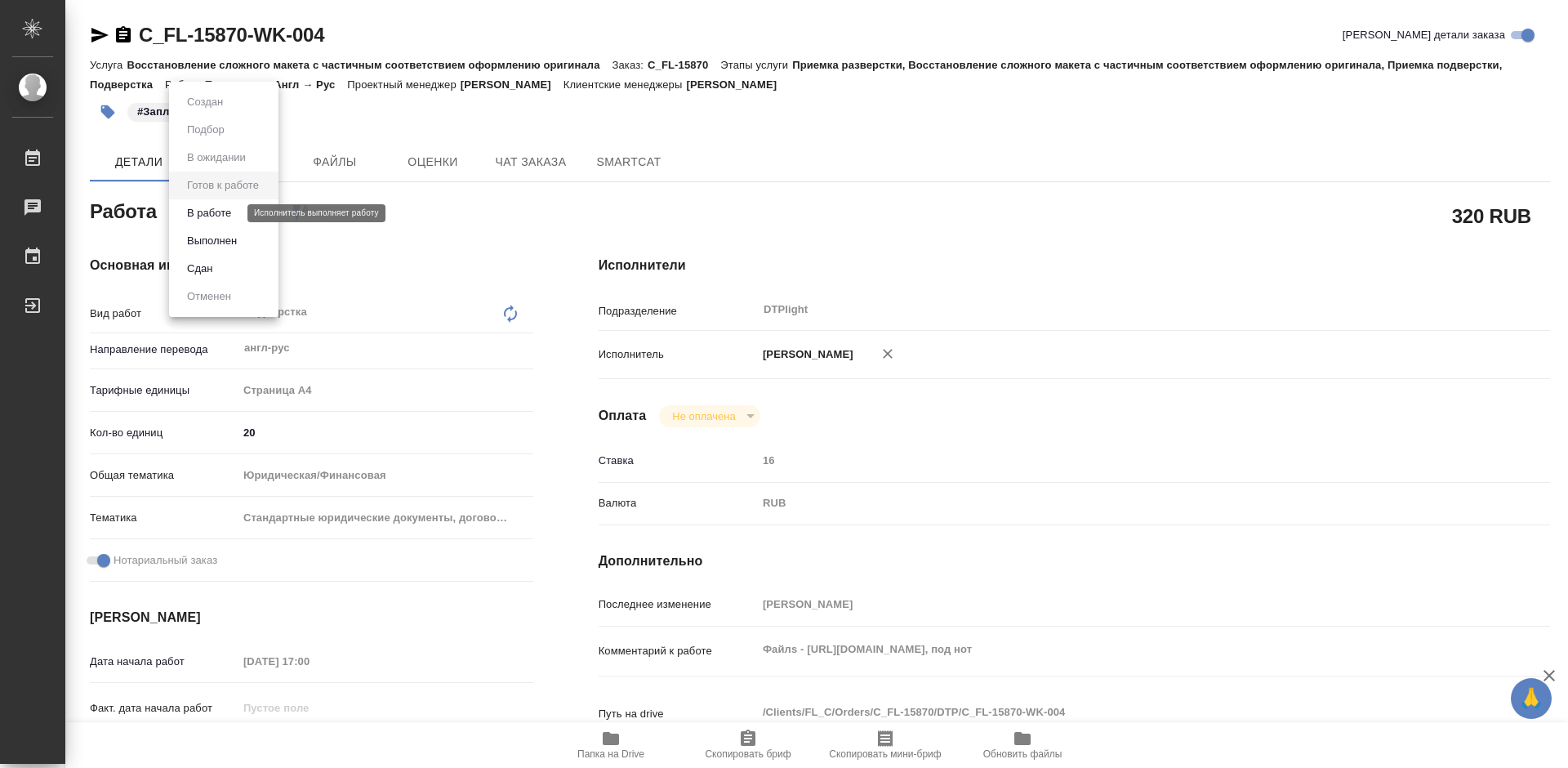
click at [232, 213] on button "В работе" at bounding box center [209, 213] width 54 height 18
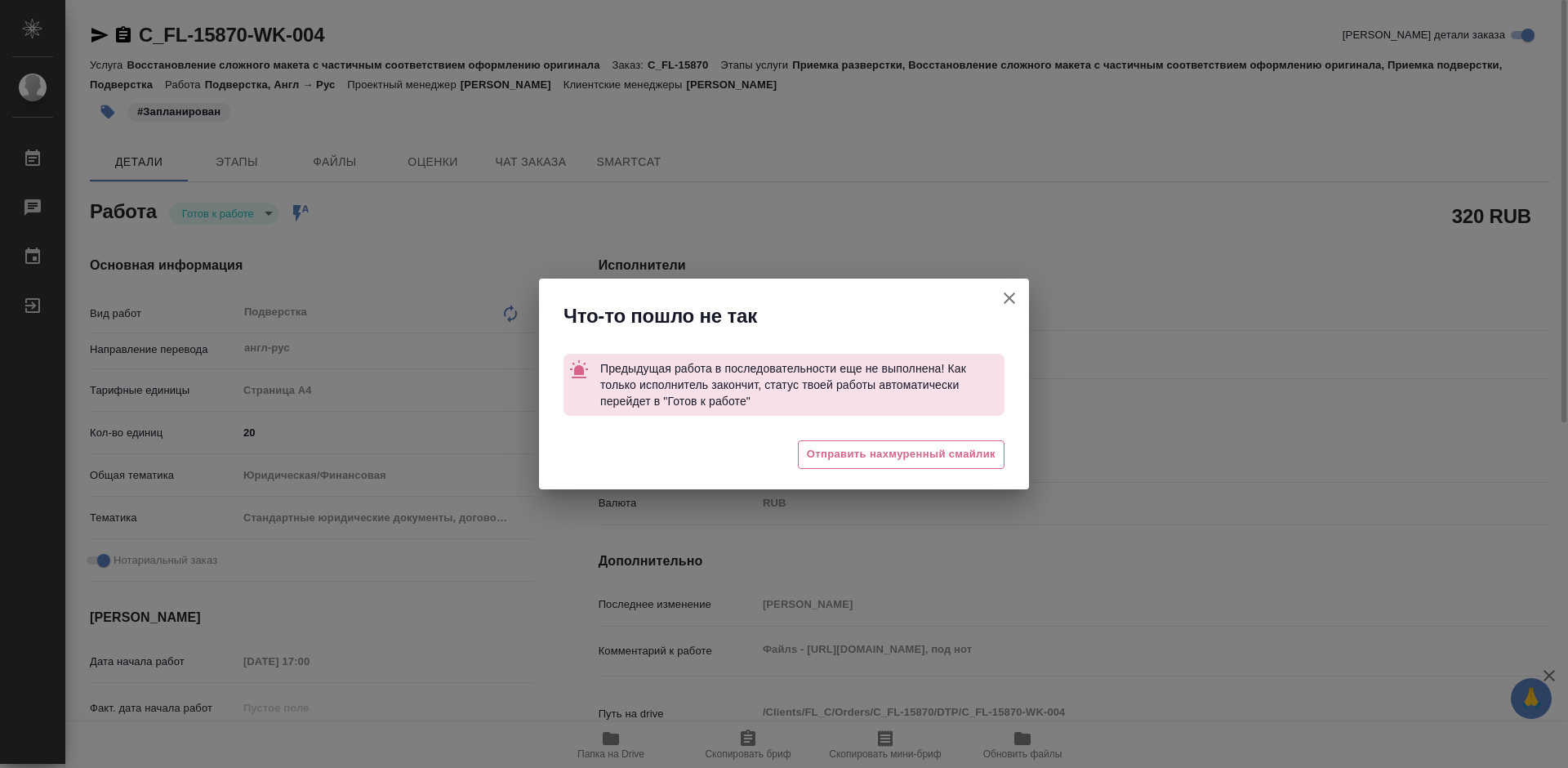
type textarea "x"
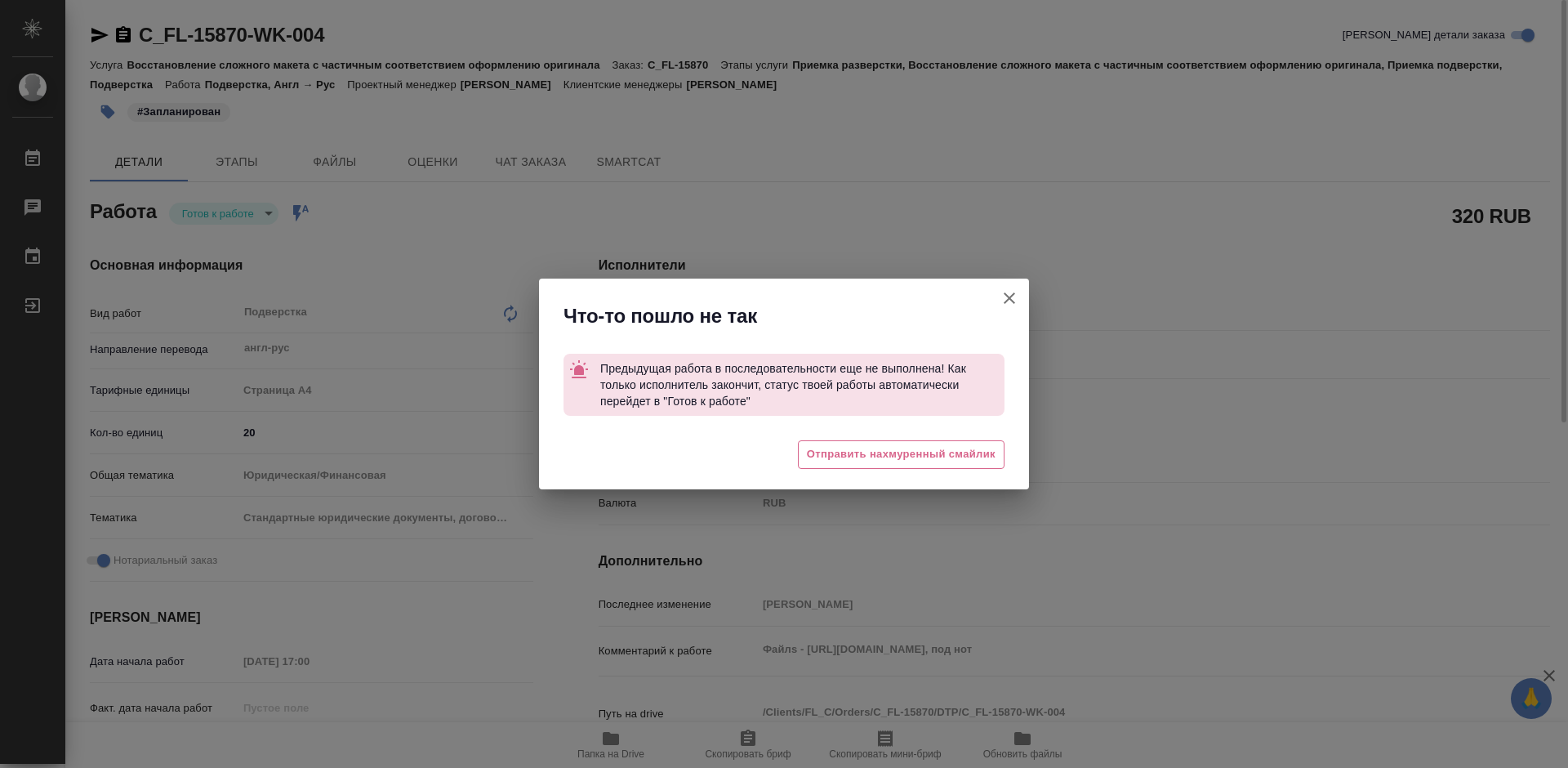
type textarea "x"
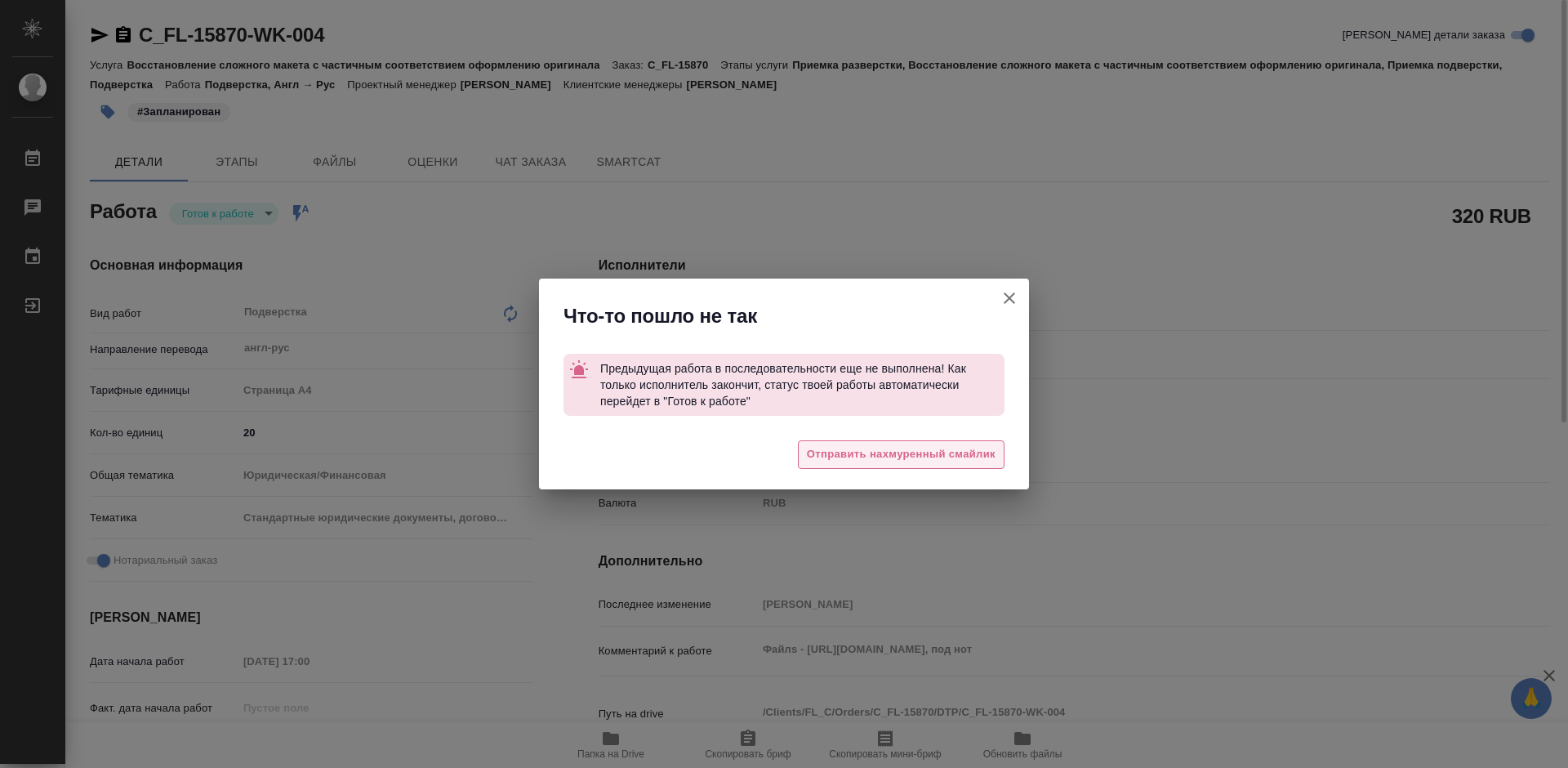
type textarea "x"
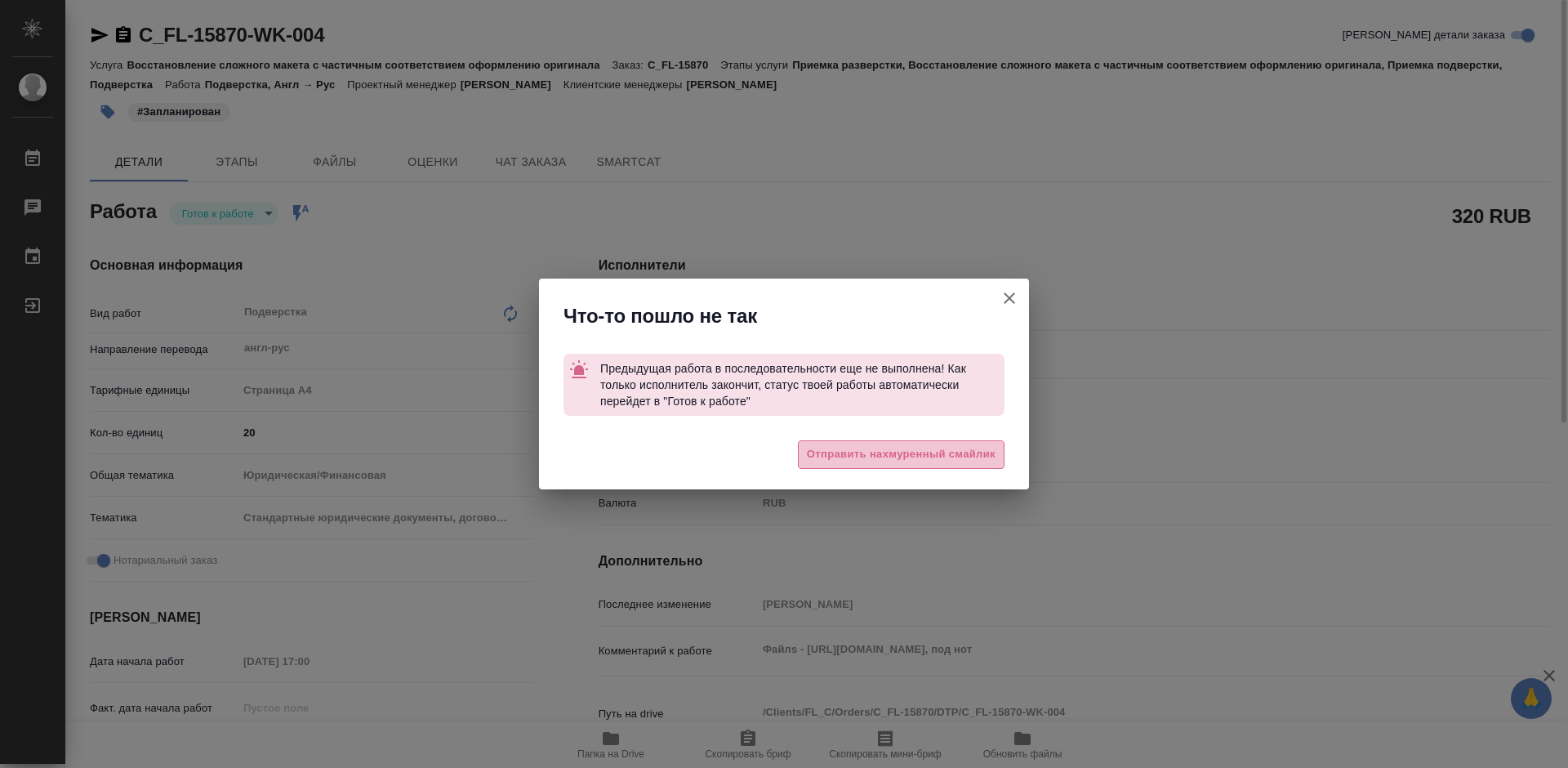
click at [885, 458] on span "Отправить нахмуренный смайлик" at bounding box center [902, 454] width 188 height 19
type textarea "x"
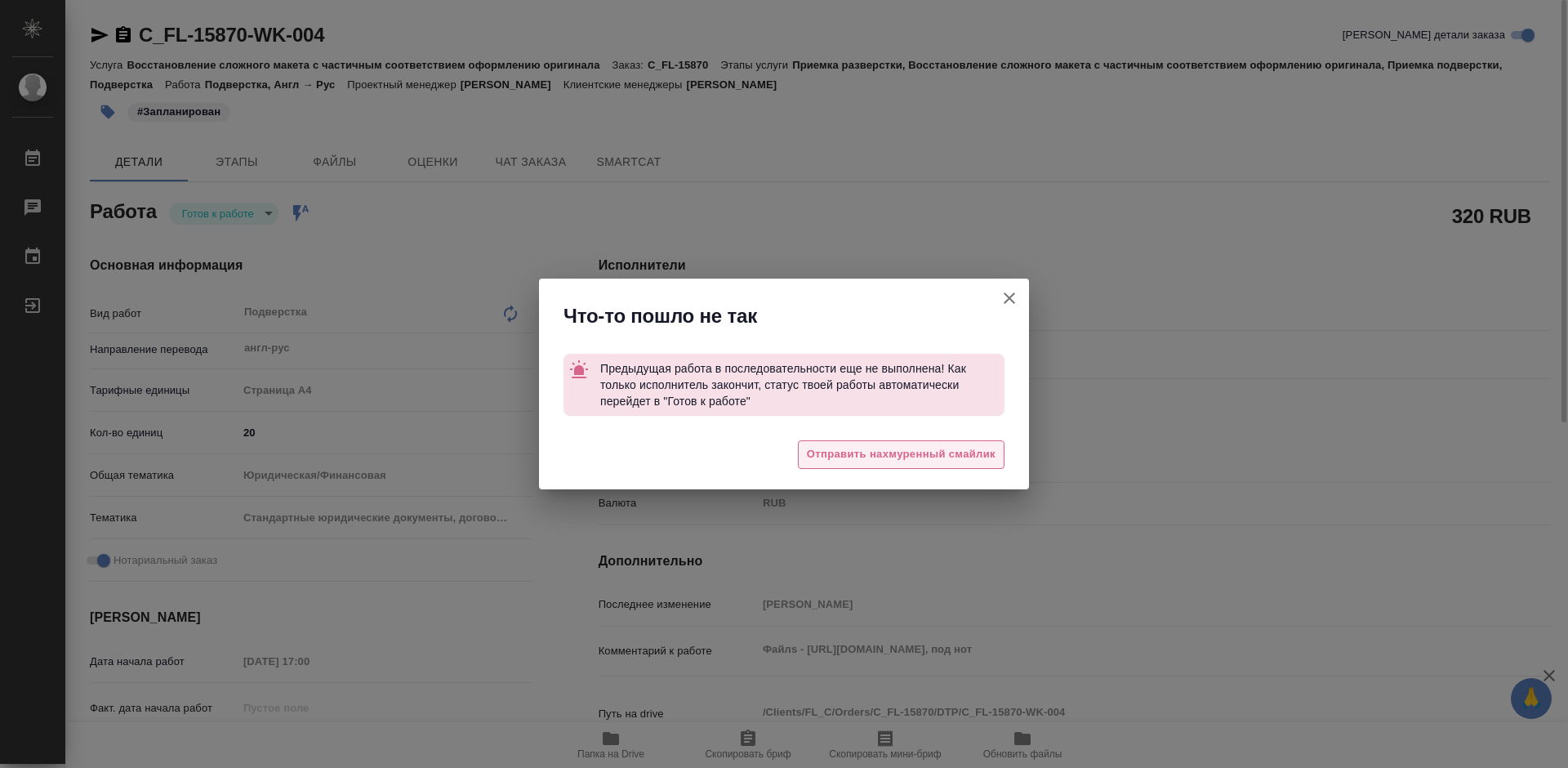
type textarea "x"
